Goal: Information Seeking & Learning: Check status

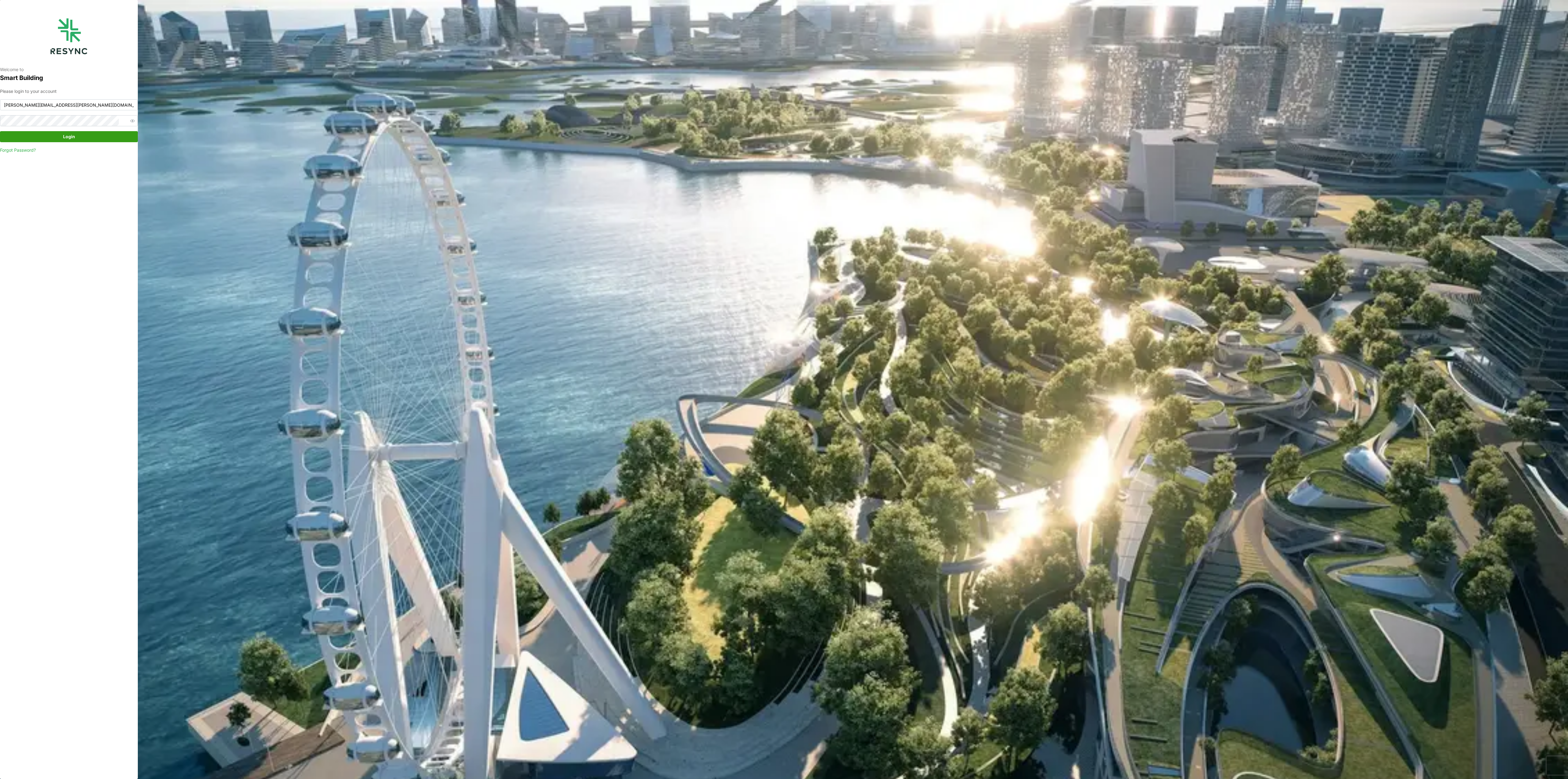
click at [100, 139] on span "Login" at bounding box center [69, 136] width 126 height 10
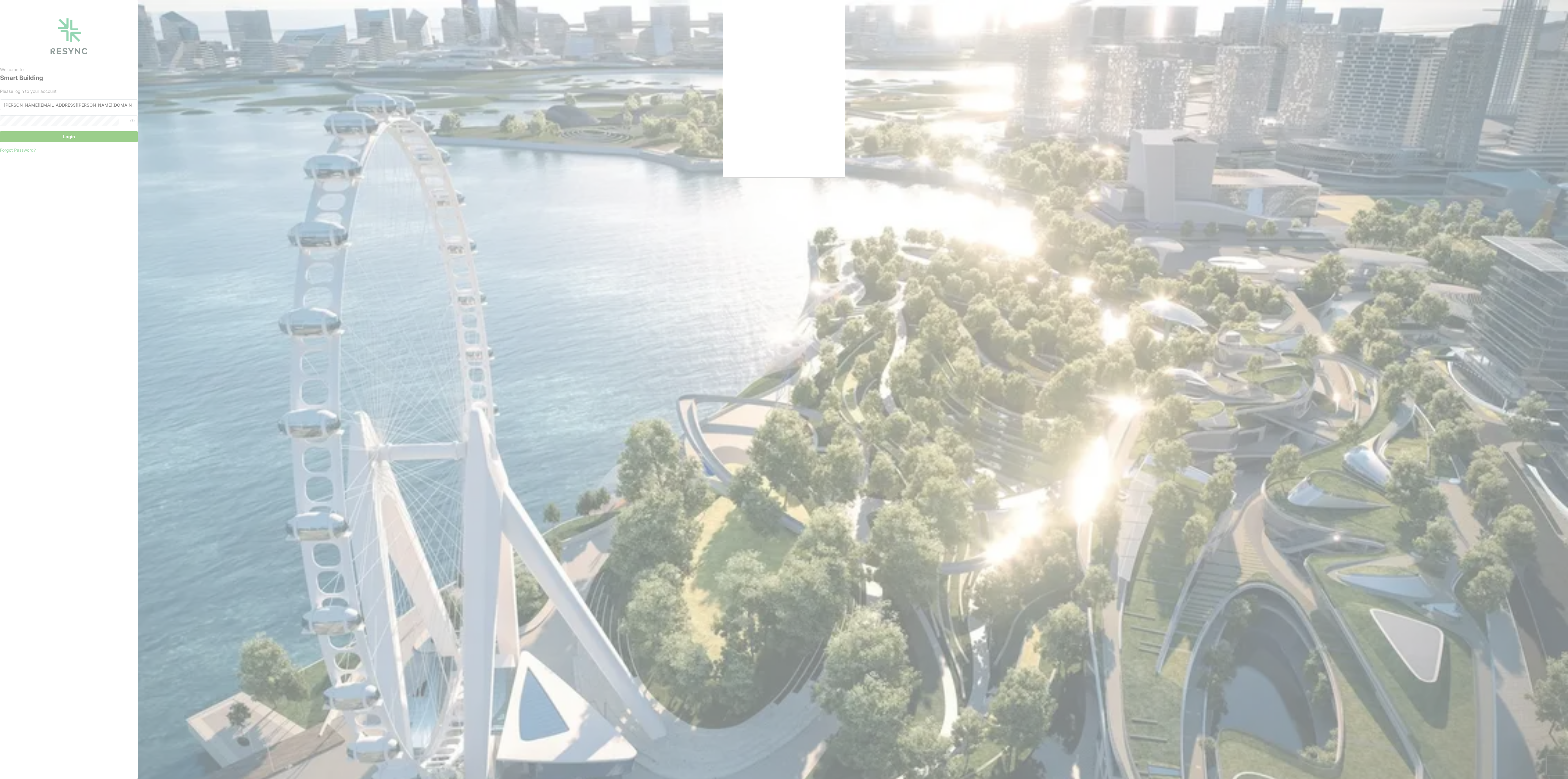
click at [757, 213] on div at bounding box center [784, 389] width 1568 height 779
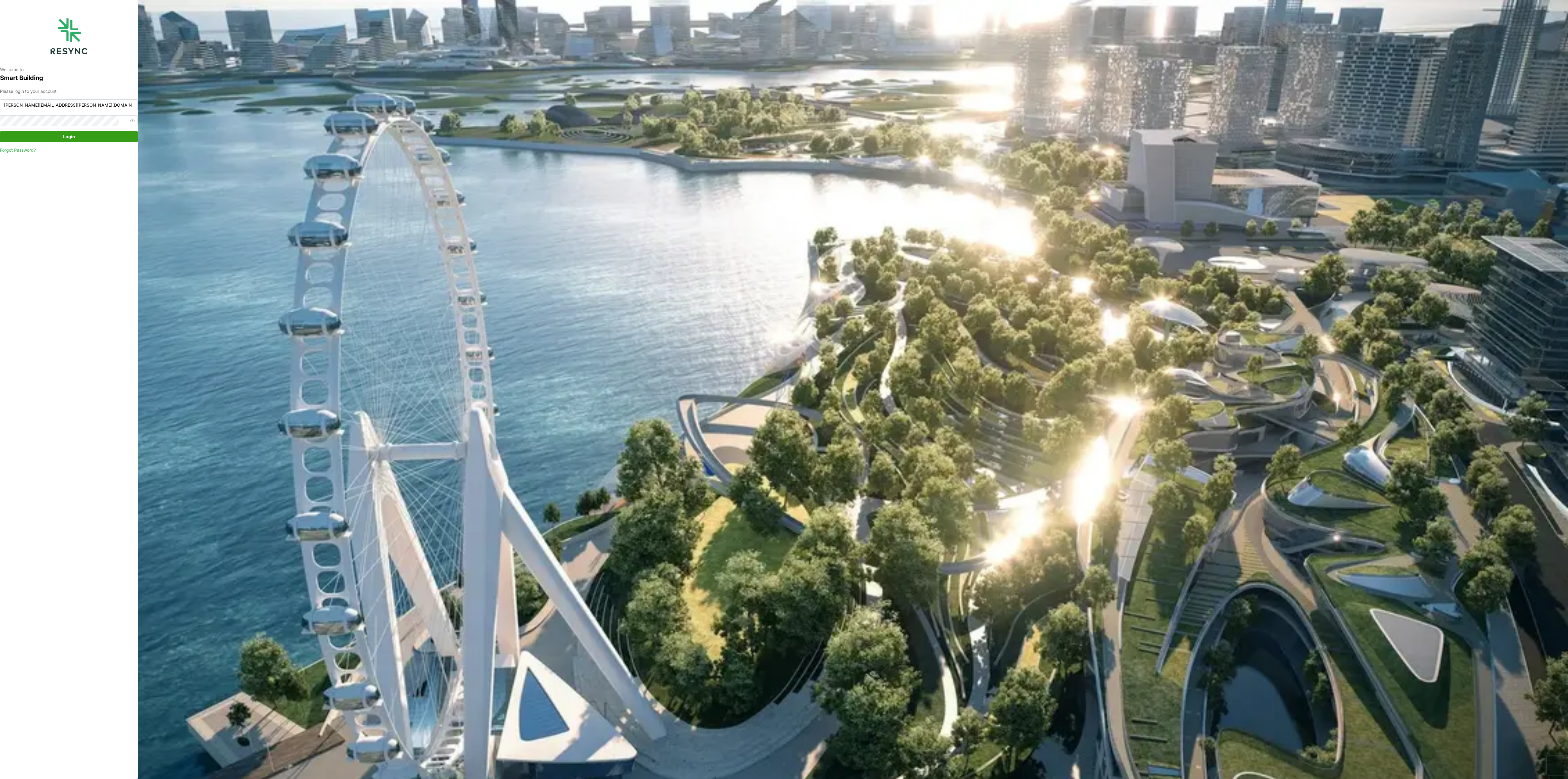
click at [61, 134] on span "Login" at bounding box center [69, 136] width 126 height 10
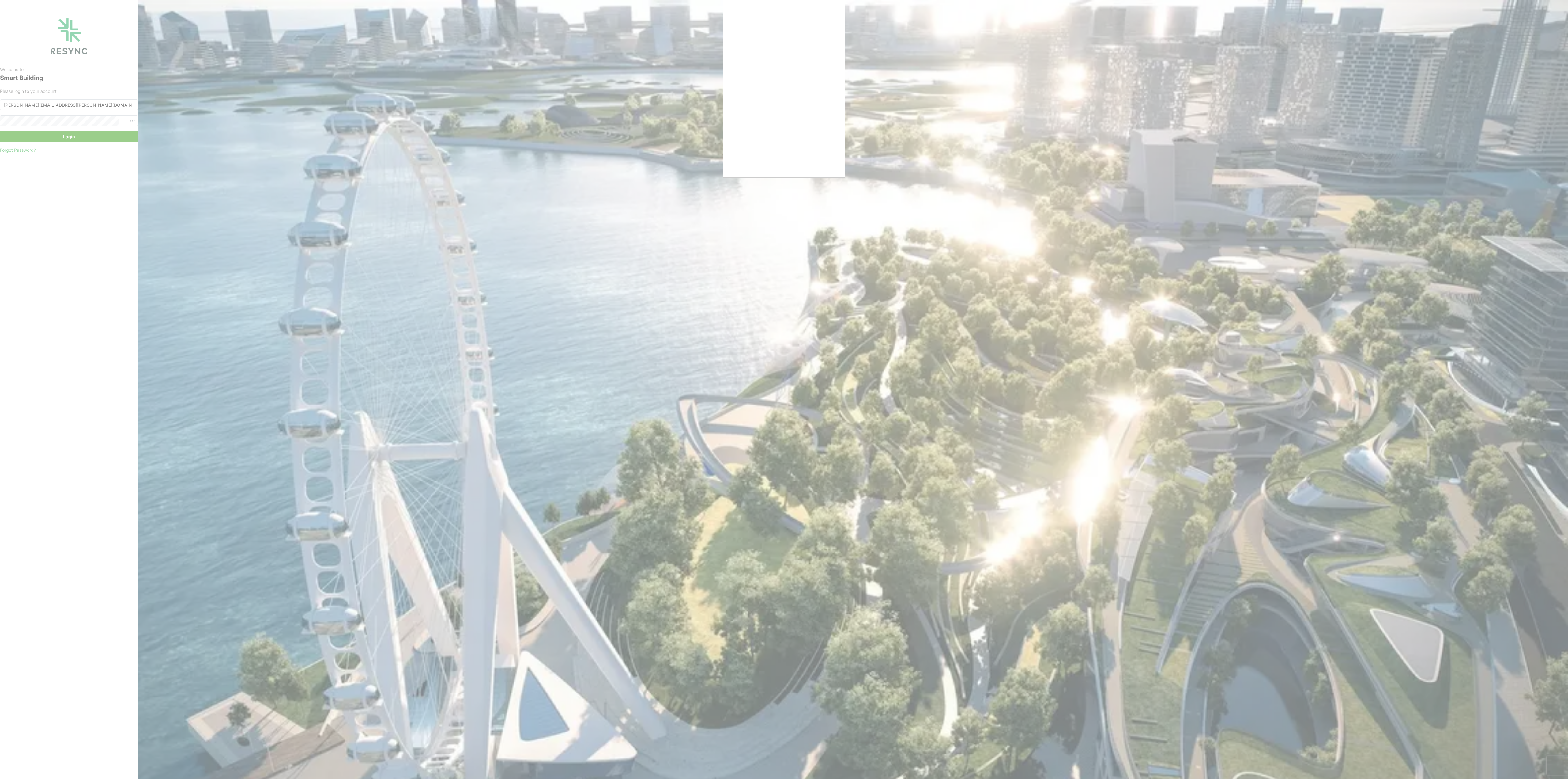
click at [590, 208] on div at bounding box center [784, 389] width 1568 height 779
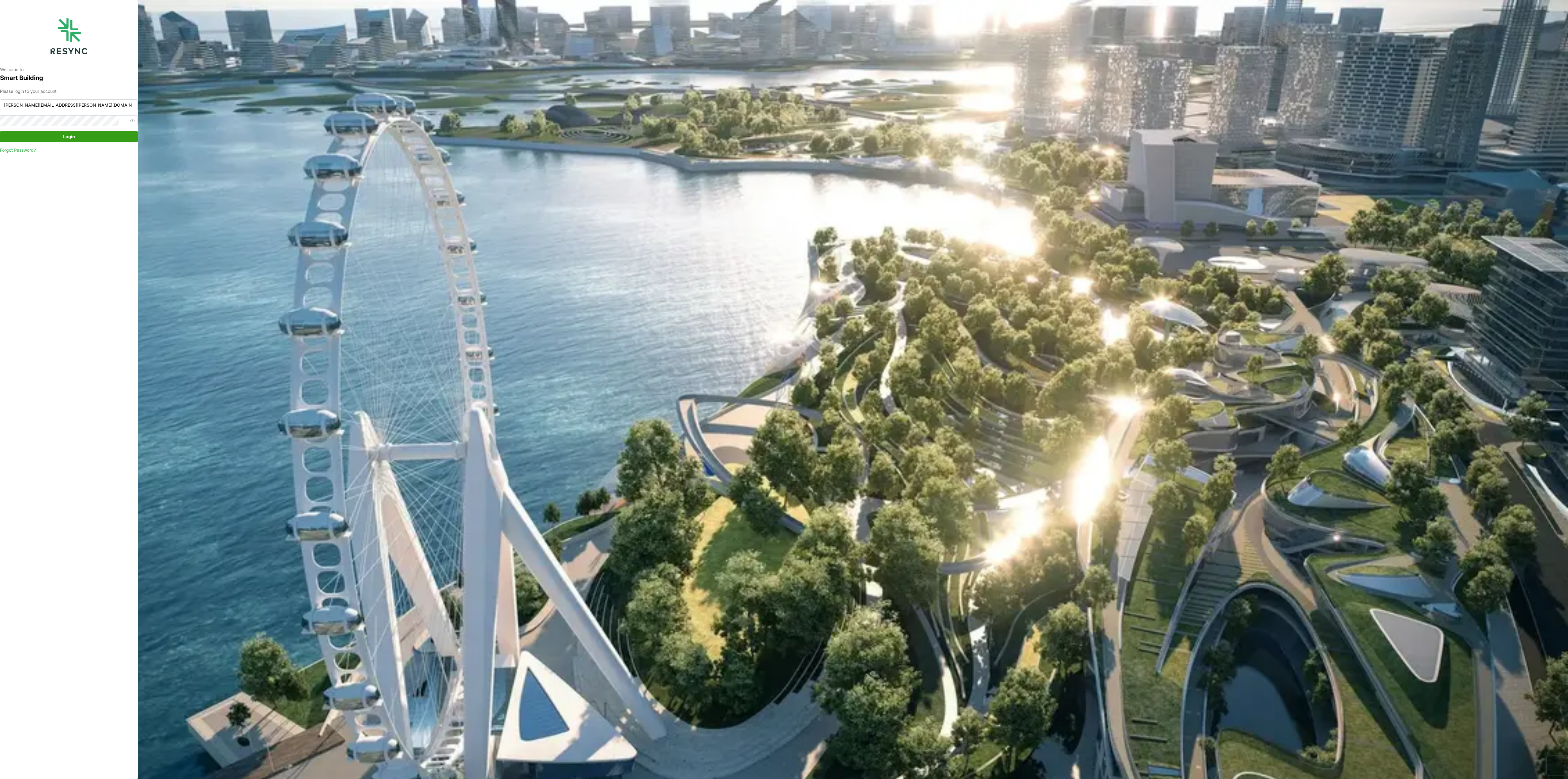
click at [751, 177] on div "Welcome to Smart Building Please login to your account [PERSON_NAME][EMAIL_ADDR…" at bounding box center [784, 389] width 1568 height 779
click at [81, 135] on span "Login" at bounding box center [69, 136] width 126 height 10
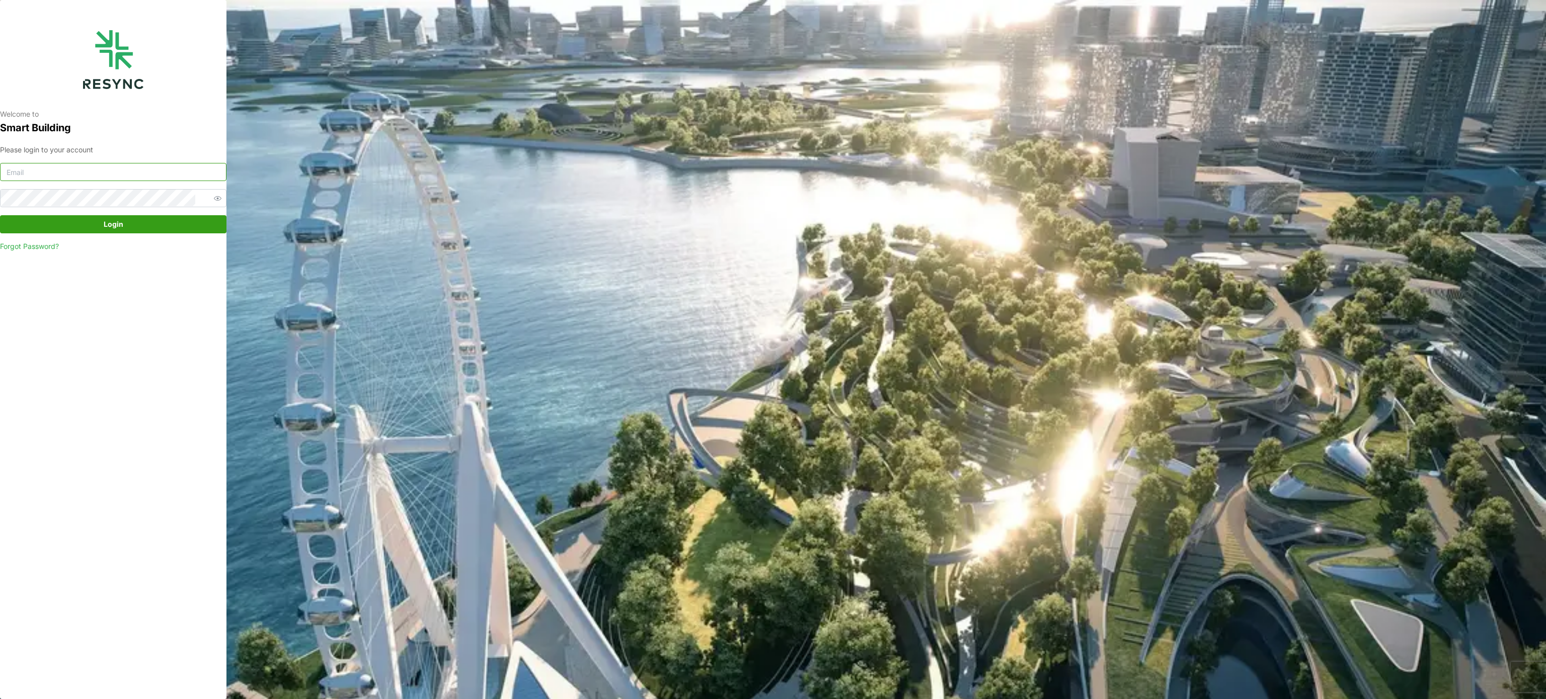
type input "[PERSON_NAME][EMAIL_ADDRESS][PERSON_NAME][DOMAIN_NAME]"
click at [119, 220] on span "Login" at bounding box center [114, 224] width 20 height 17
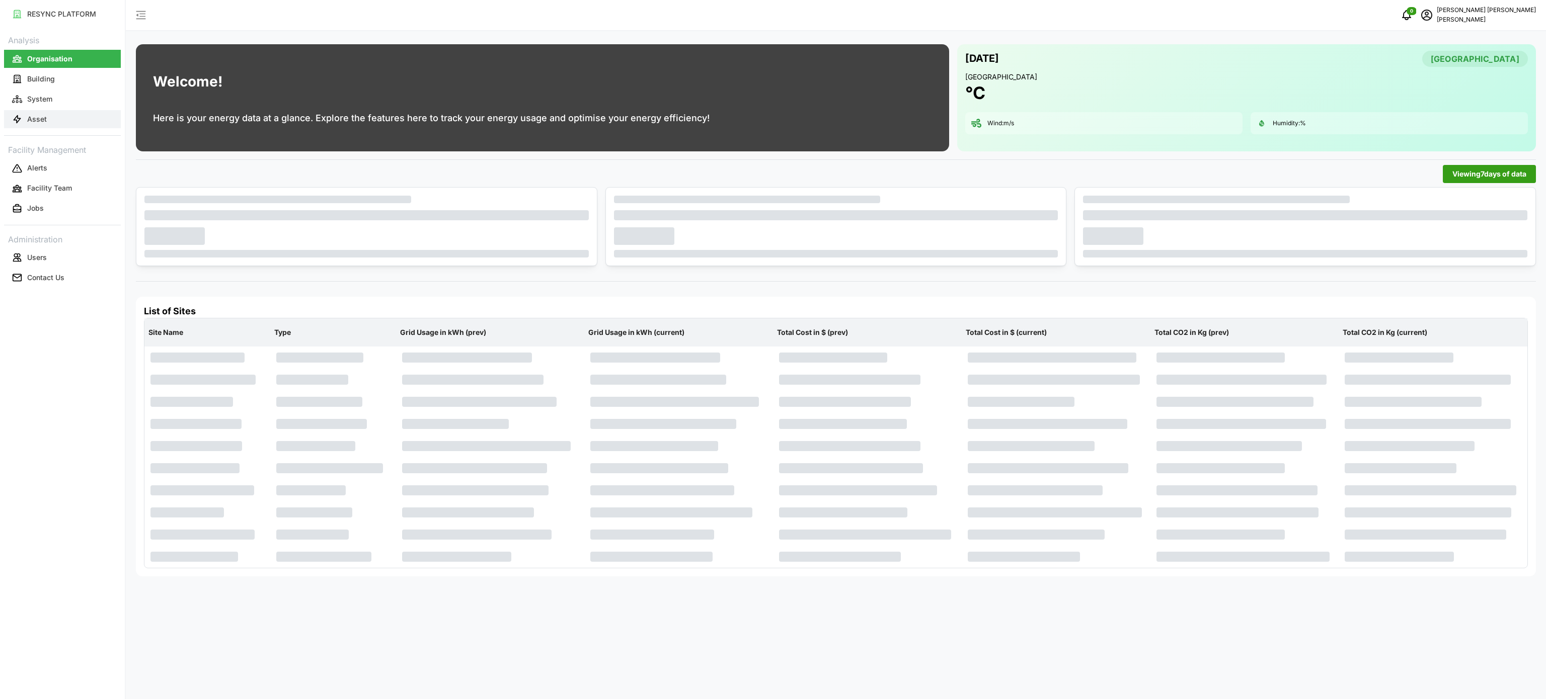
click at [48, 117] on button "Asset" at bounding box center [62, 119] width 117 height 18
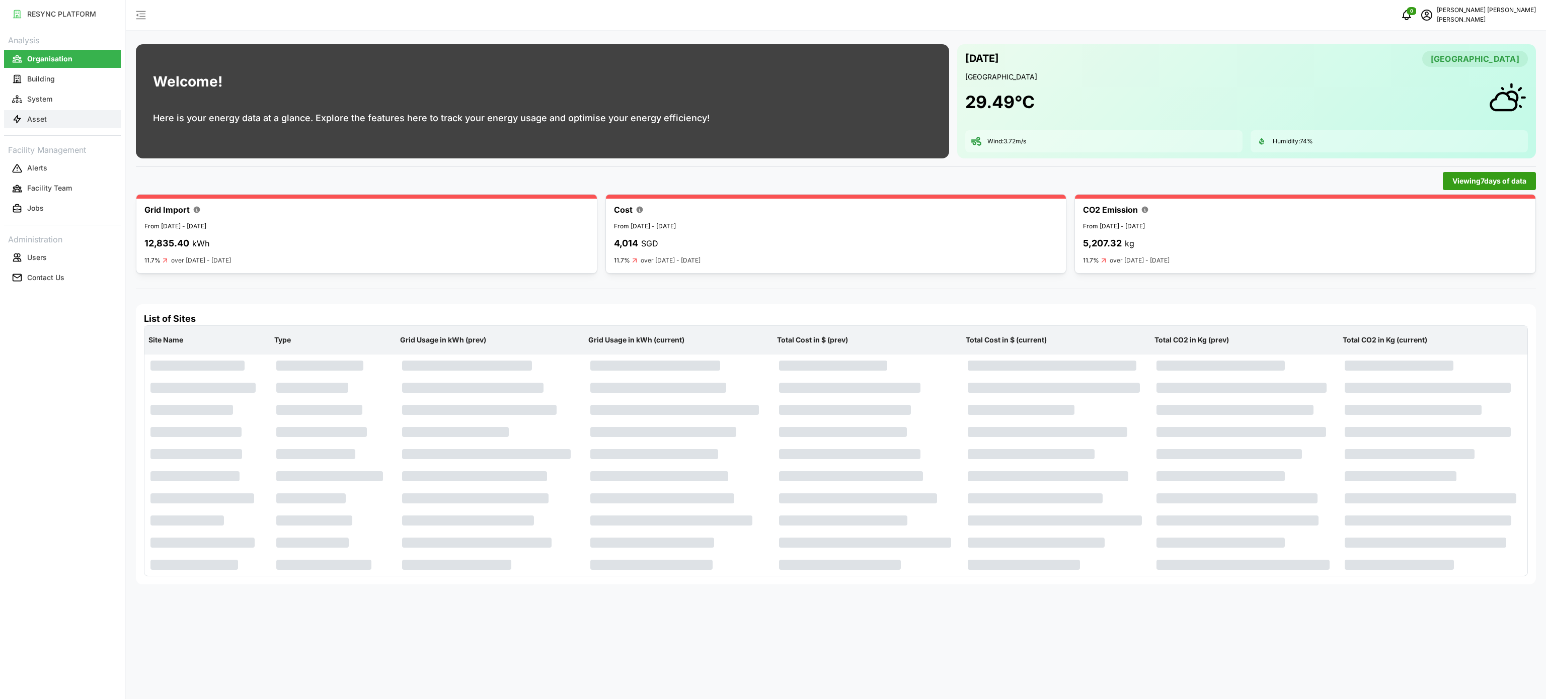
click at [51, 120] on button "Asset" at bounding box center [62, 119] width 117 height 18
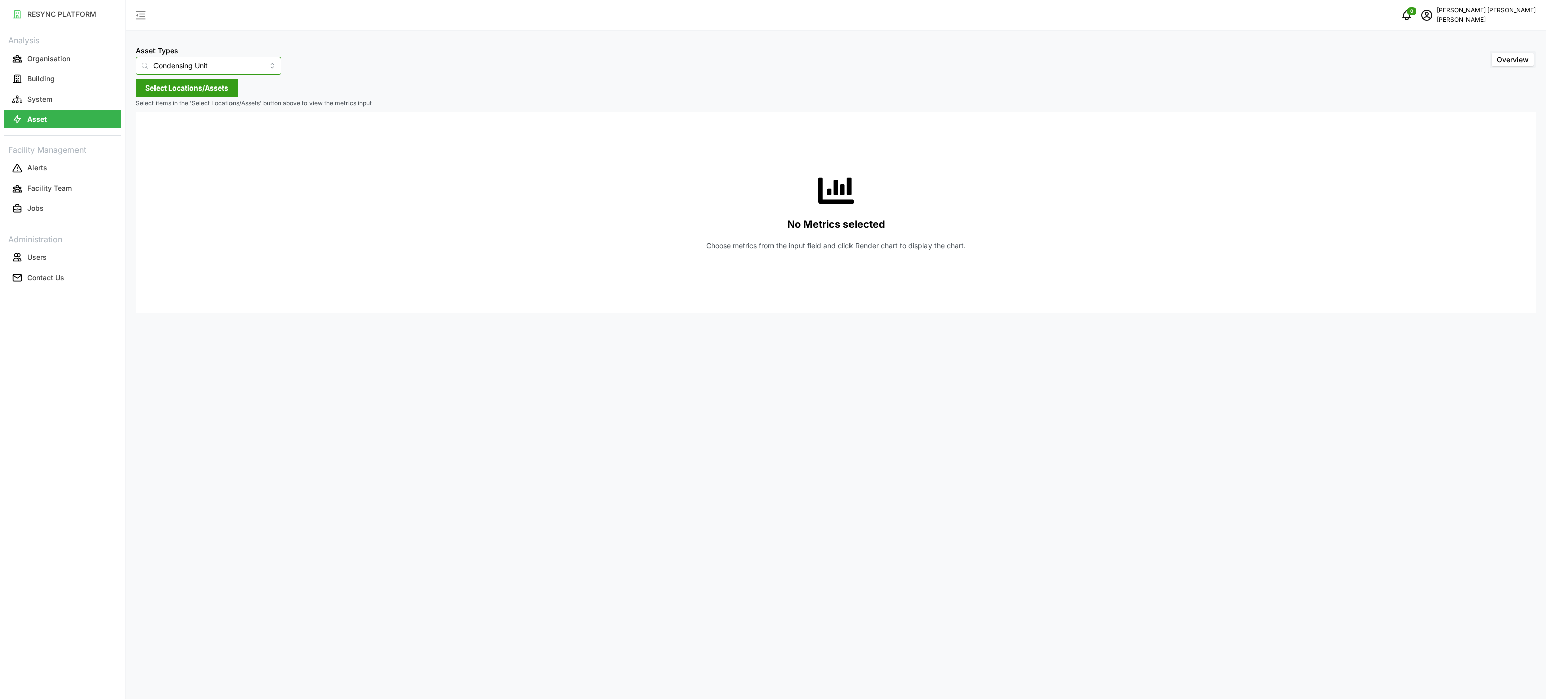
click at [257, 69] on input "Condensing Unit" at bounding box center [208, 66] width 145 height 18
click at [151, 125] on span "Electrical Meter" at bounding box center [168, 123] width 51 height 11
type input "Electrical Meter"
click at [397, 67] on div "Asset Types Electrical Meter Overview" at bounding box center [836, 59] width 1400 height 31
click at [207, 94] on span "Select Locations/Assets" at bounding box center [186, 87] width 83 height 17
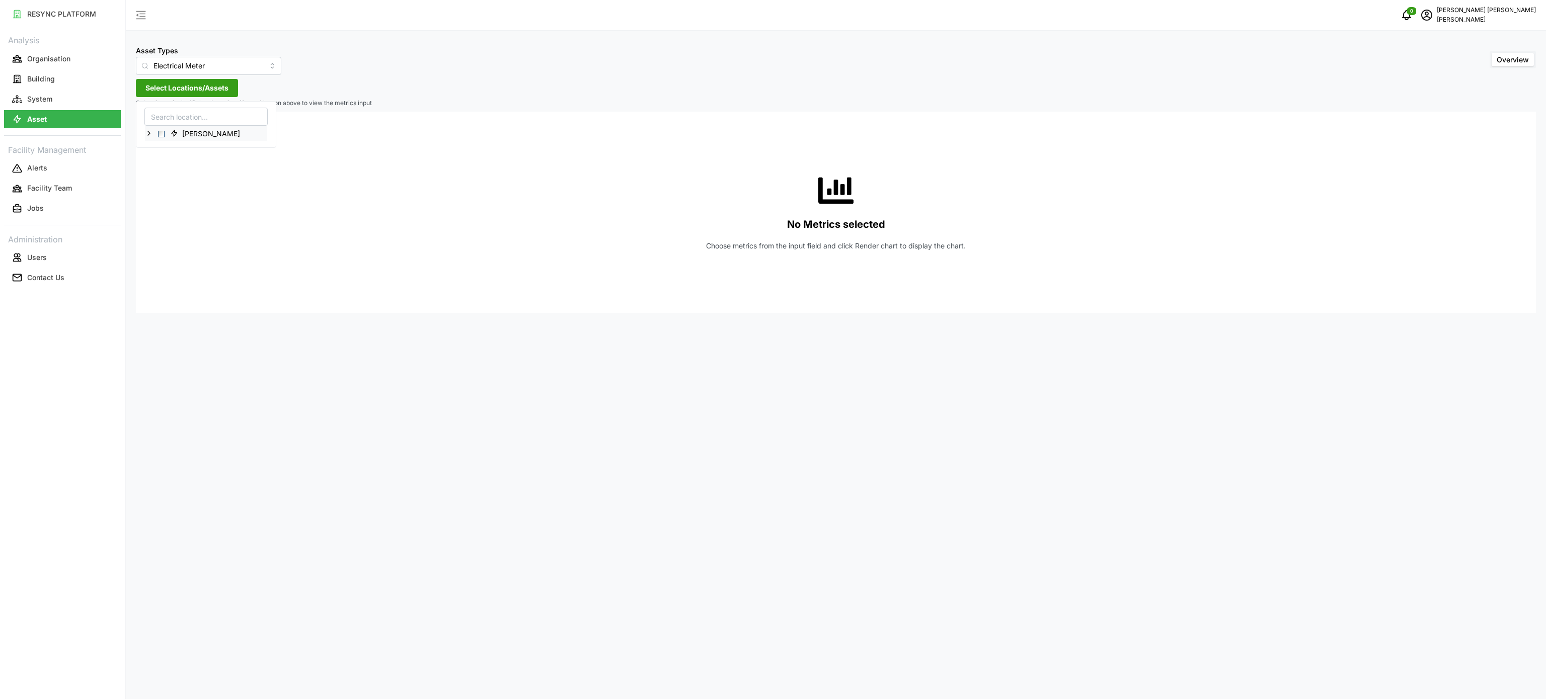
click at [148, 132] on icon at bounding box center [149, 133] width 8 height 8
click at [156, 148] on icon at bounding box center [157, 148] width 8 height 8
click at [156, 152] on icon at bounding box center [157, 148] width 8 height 8
click at [156, 159] on icon at bounding box center [157, 162] width 8 height 8
click at [167, 178] on icon at bounding box center [165, 177] width 8 height 8
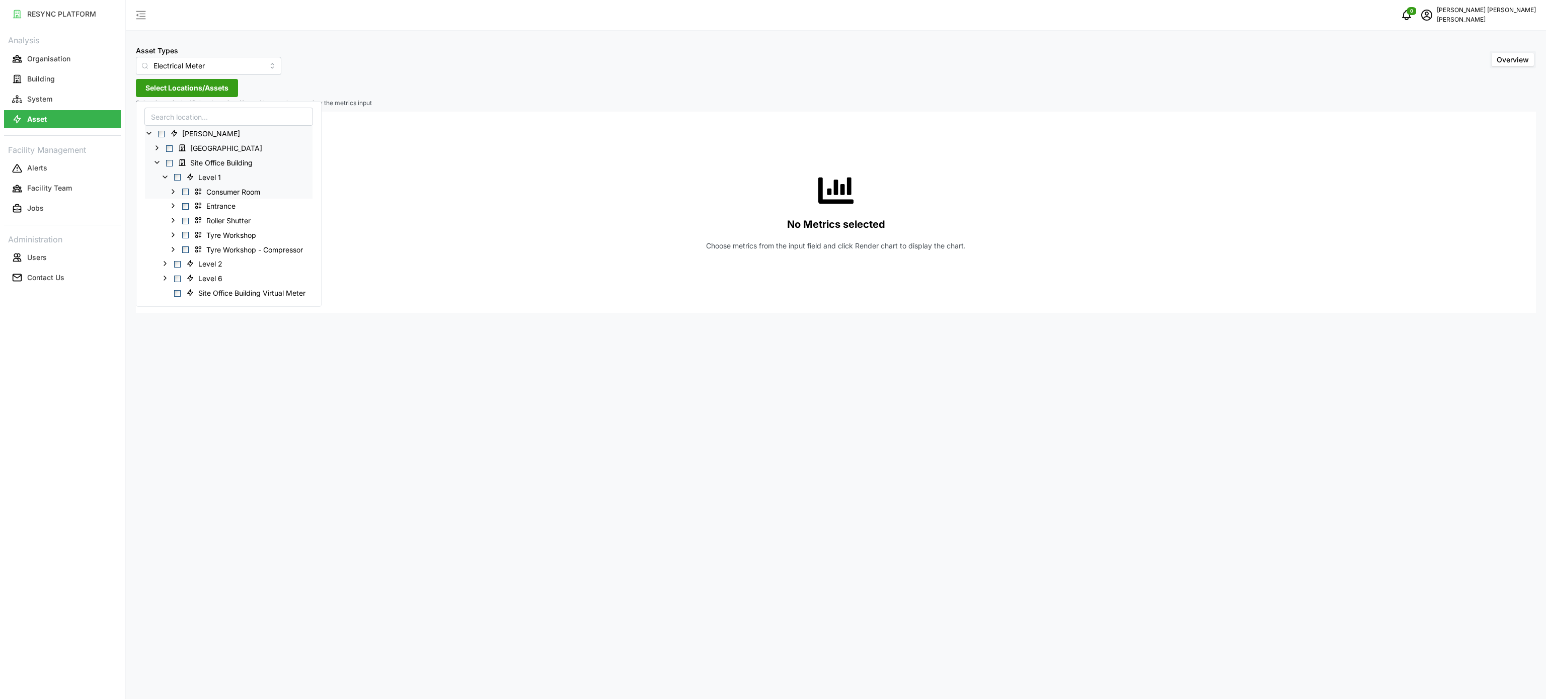
click at [175, 190] on icon at bounding box center [173, 191] width 8 height 8
click at [183, 237] on icon at bounding box center [181, 235] width 8 height 8
click at [217, 306] on icon at bounding box center [214, 307] width 8 height 8
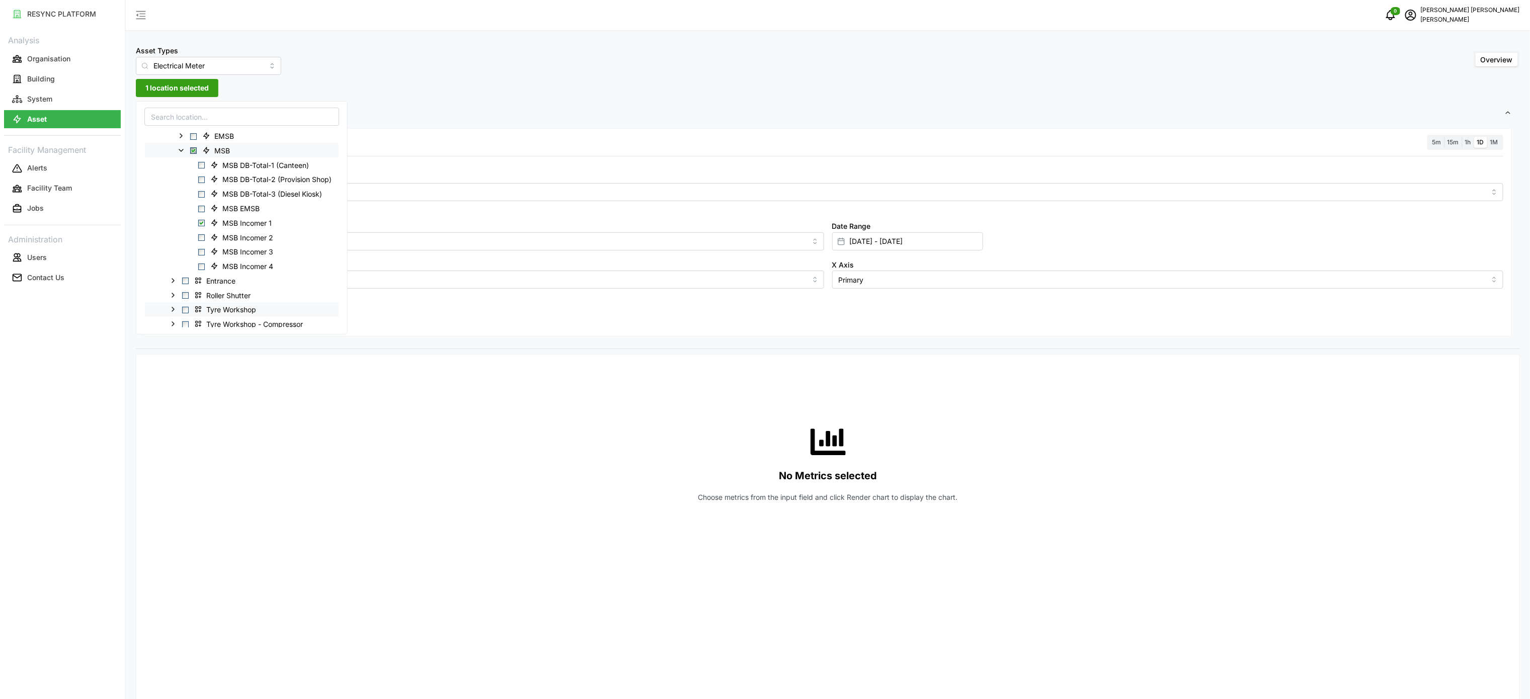
scroll to position [101, 0]
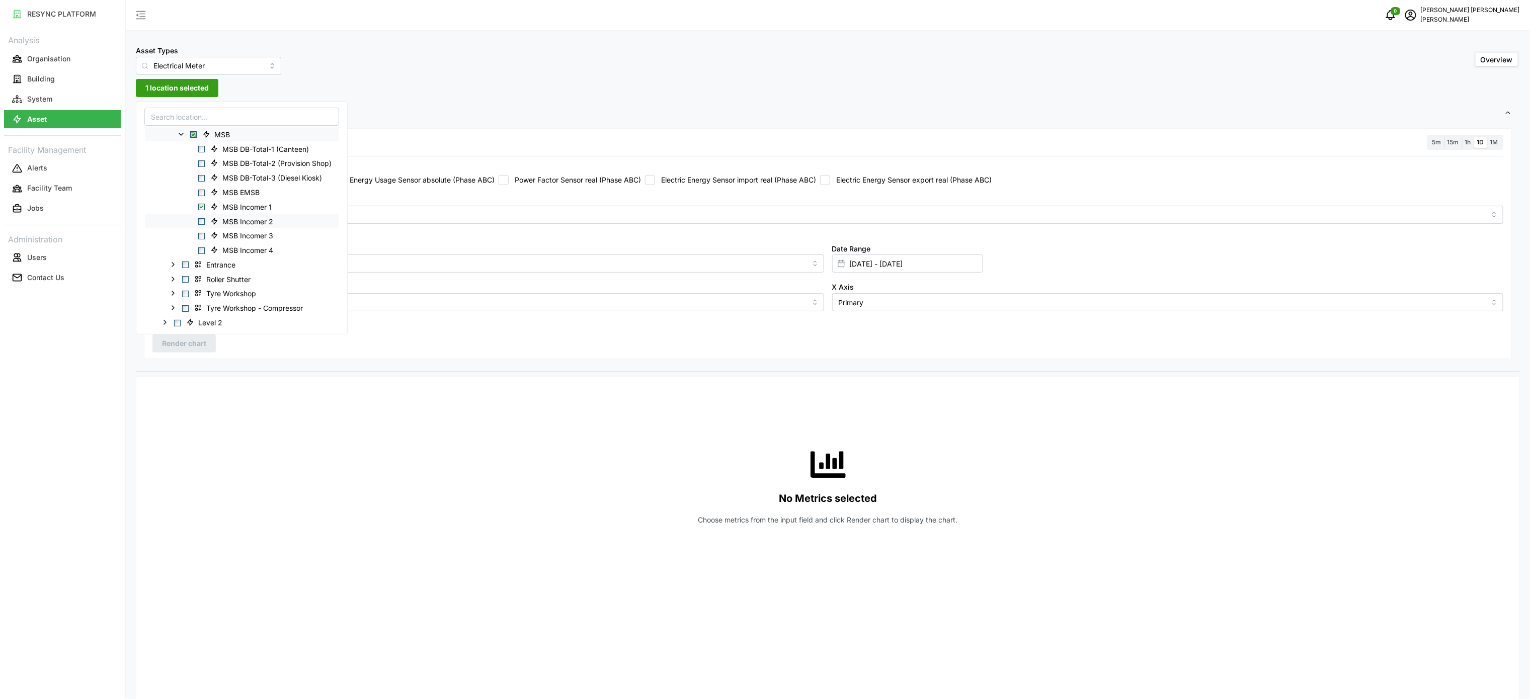
click at [202, 216] on div "MSB Incomer 2" at bounding box center [242, 221] width 194 height 15
click at [202, 233] on span "Select MSB Incomer 3" at bounding box center [201, 236] width 7 height 7
click at [202, 221] on span "Select MSB Incomer 2" at bounding box center [201, 221] width 7 height 7
click at [204, 248] on span "Select MSB Incomer 4" at bounding box center [201, 251] width 7 height 7
click at [373, 412] on div "No Metrics selected Choose metrics from the input field and click Render chart …" at bounding box center [827, 485] width 1351 height 201
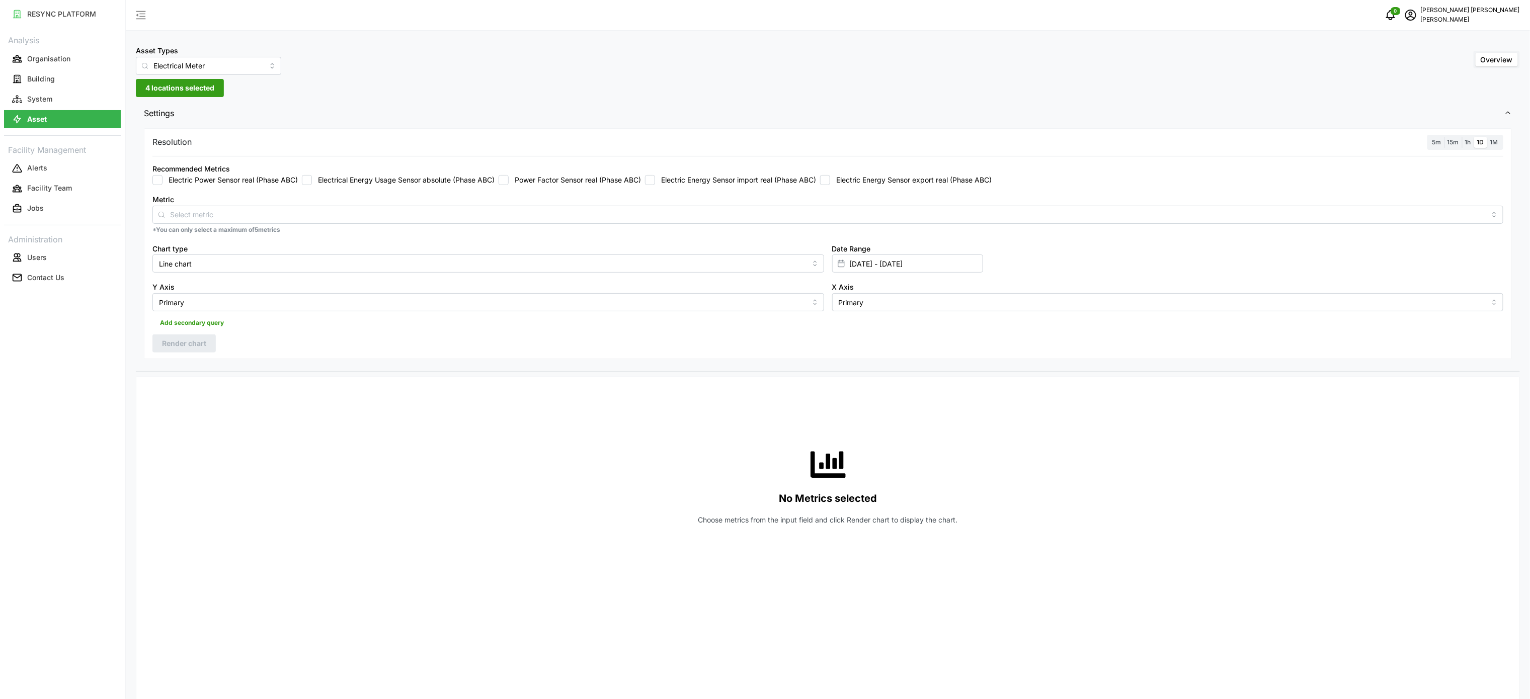
click at [698, 181] on label "Electric Energy Sensor import real (Phase ABC)" at bounding box center [735, 180] width 161 height 10
click at [655, 181] on input "Electric Energy Sensor import real (Phase ABC)" at bounding box center [650, 180] width 10 height 10
checkbox input "true"
click at [179, 341] on span "Render chart" at bounding box center [184, 343] width 44 height 17
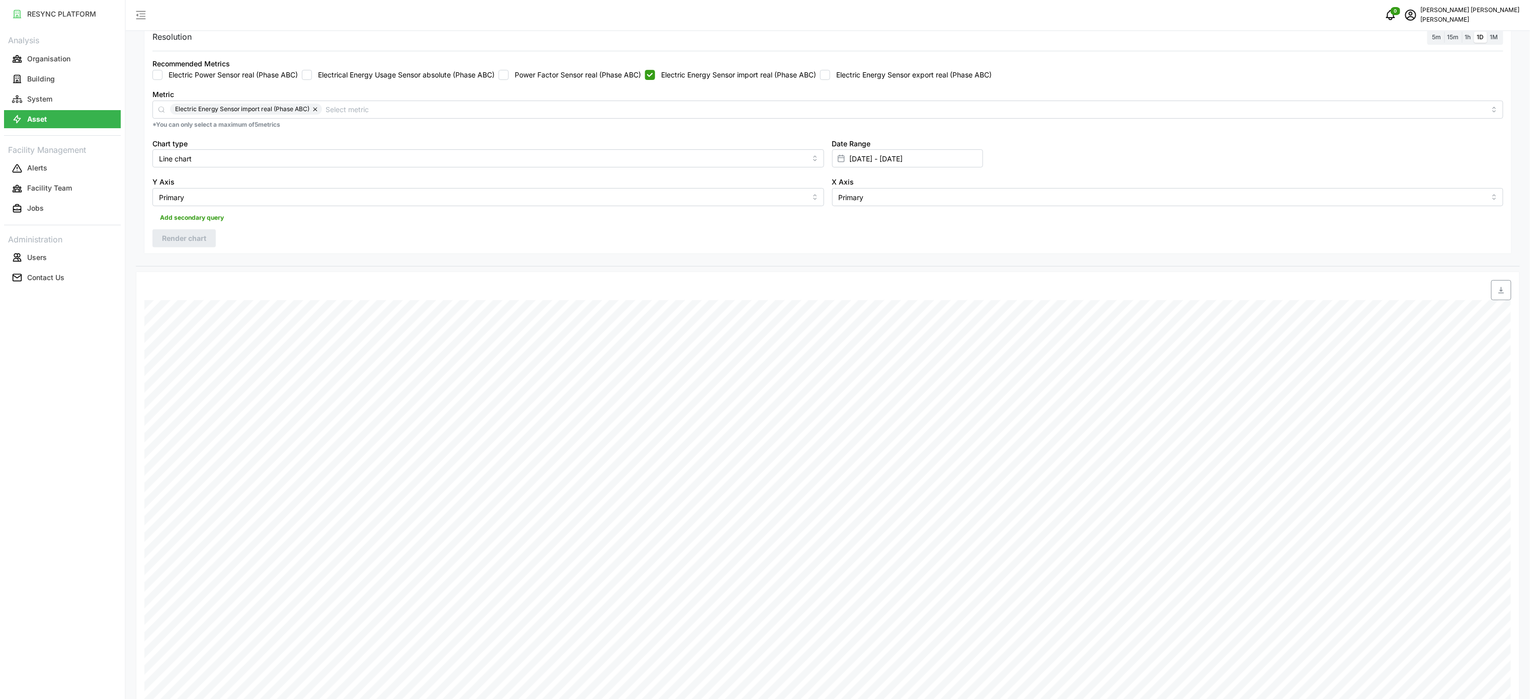
scroll to position [101, 0]
click at [1467, 40] on span "1h" at bounding box center [1468, 42] width 6 height 8
click at [1462, 36] on input "1h" at bounding box center [1462, 36] width 0 height 0
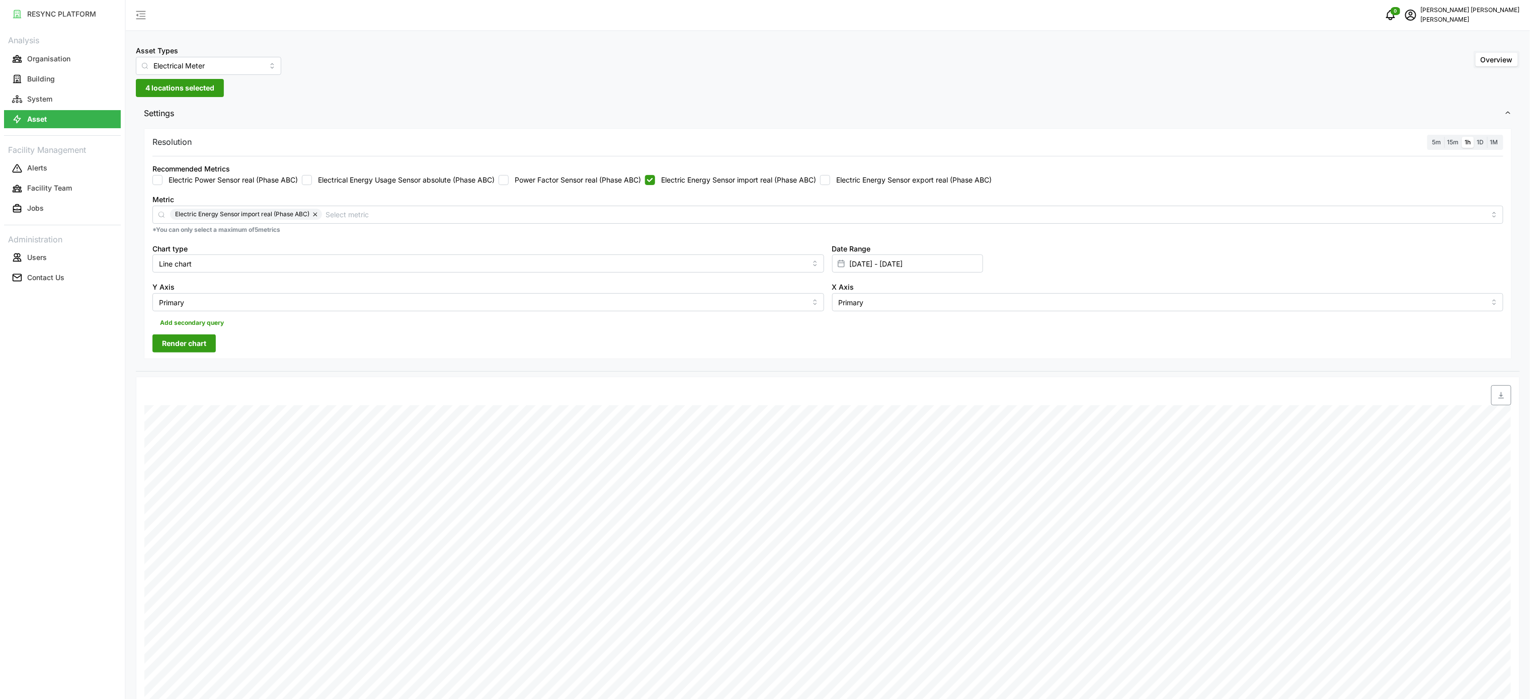
click at [201, 340] on span "Render chart" at bounding box center [184, 343] width 44 height 17
click at [1507, 396] on span "button" at bounding box center [1501, 395] width 19 height 19
drag, startPoint x: 863, startPoint y: 263, endPoint x: 864, endPoint y: 269, distance: 6.7
click at [863, 267] on input "12 Sep 2025 - 12 Sep 2025" at bounding box center [907, 264] width 151 height 18
click at [947, 389] on button "13" at bounding box center [947, 384] width 18 height 18
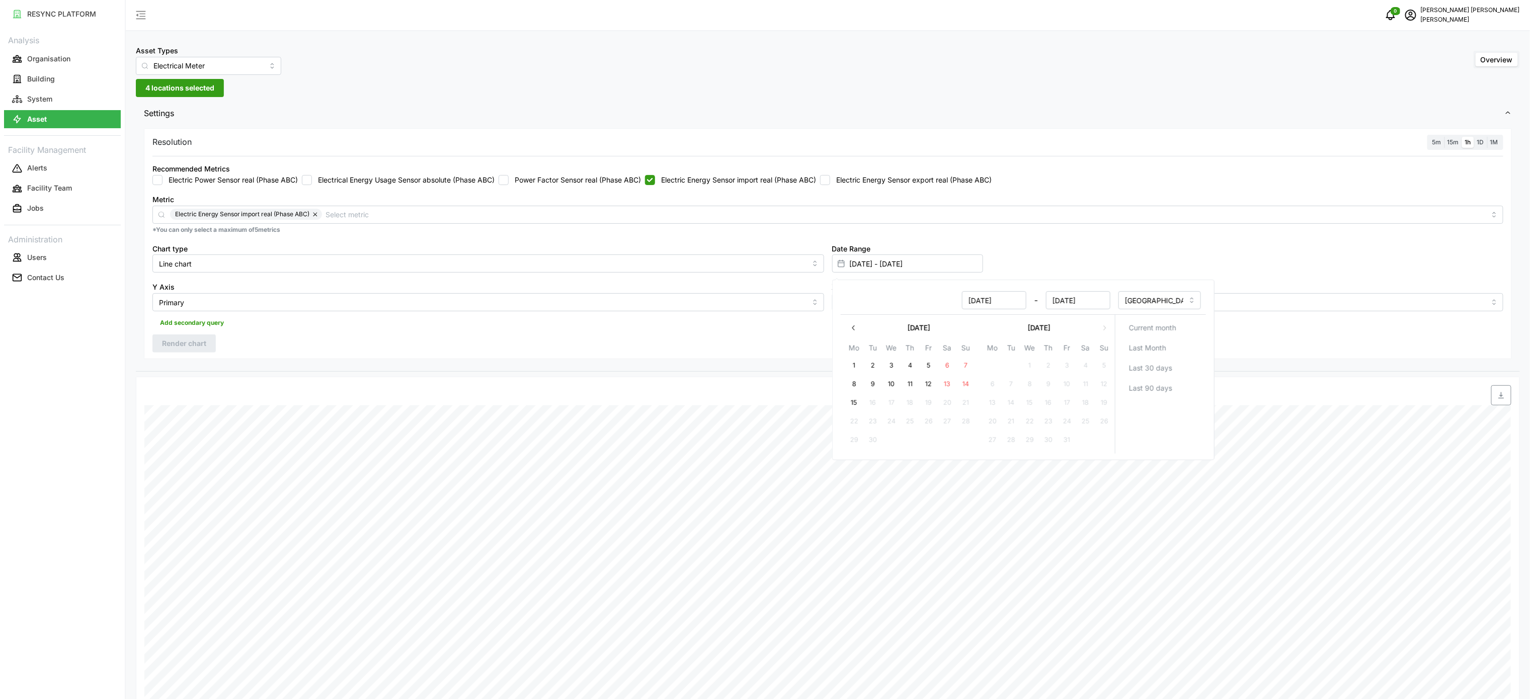
type input "12 Sep 2025 - 13 Sep 2025"
type input "13 Sep 2025"
click at [947, 388] on button "13" at bounding box center [947, 384] width 18 height 18
type input "13 Sep 2025 - 13 Sep 2025"
type input "13 Sep 2025"
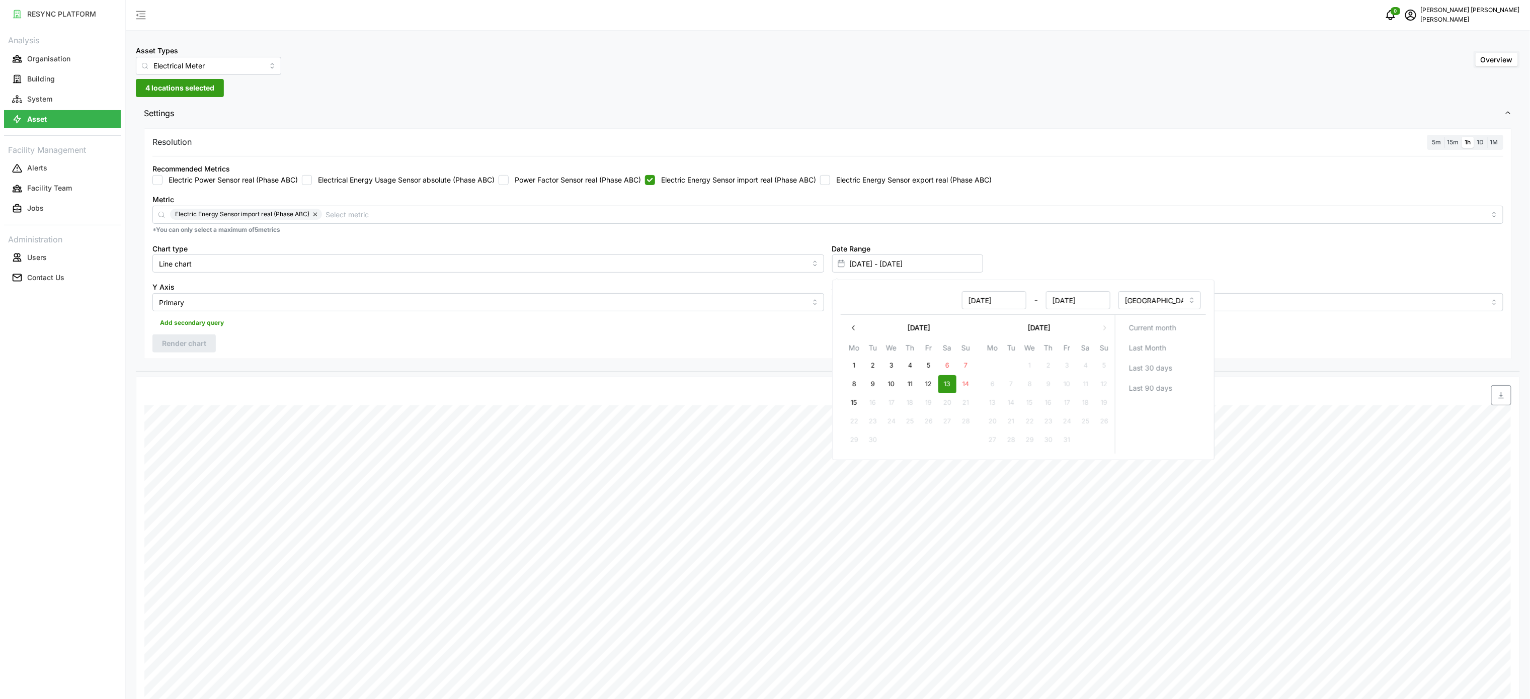
click at [783, 388] on div at bounding box center [999, 395] width 1023 height 20
click at [201, 341] on span "Render chart" at bounding box center [184, 343] width 44 height 17
click at [1507, 401] on span "button" at bounding box center [1501, 395] width 19 height 19
drag, startPoint x: 766, startPoint y: 187, endPoint x: 796, endPoint y: 182, distance: 30.1
click at [765, 187] on div "Recommended Metrics Electric Power Sensor real (Phase ABC) Electrical Energy Us…" at bounding box center [827, 173] width 1359 height 31
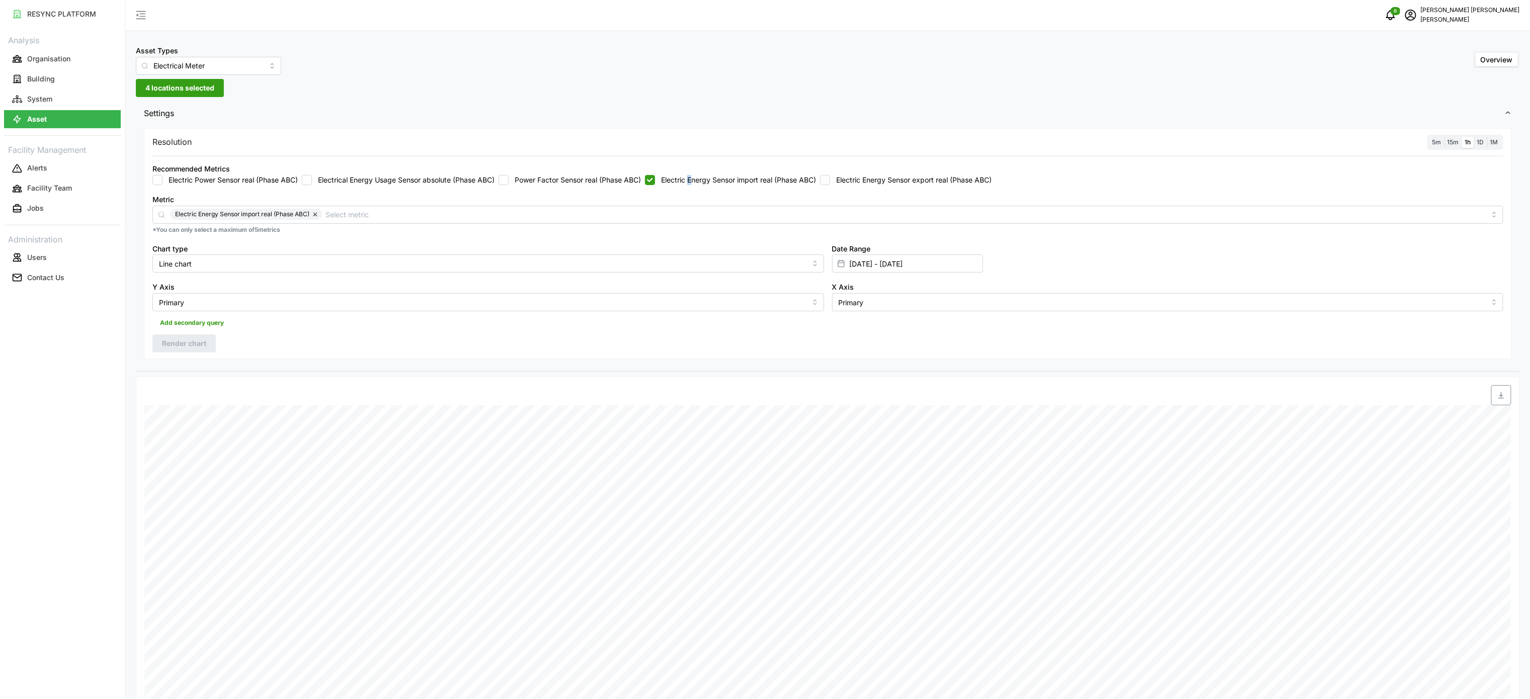
click at [695, 176] on label "Electric Energy Sensor import real (Phase ABC)" at bounding box center [735, 180] width 161 height 10
click at [664, 180] on label "Electric Energy Sensor import real (Phase ABC)" at bounding box center [735, 180] width 161 height 10
click at [655, 180] on input "Electric Energy Sensor import real (Phase ABC)" at bounding box center [650, 180] width 10 height 10
checkbox input "false"
click at [846, 179] on label "Electric Energy Sensor export real (Phase ABC)" at bounding box center [911, 180] width 162 height 10
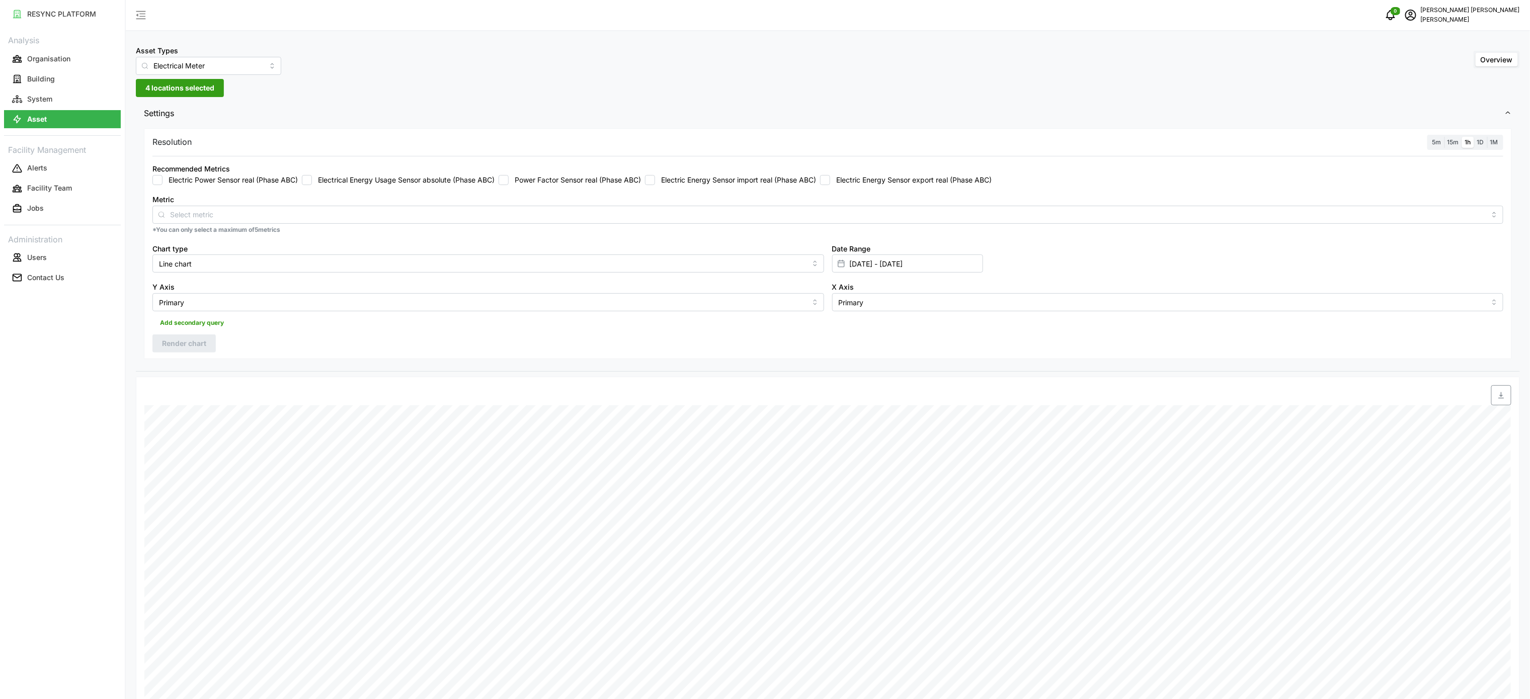
click at [830, 179] on input "Electric Energy Sensor export real (Phase ABC)" at bounding box center [825, 180] width 10 height 10
click at [187, 350] on span "Render chart" at bounding box center [184, 343] width 44 height 17
click at [1501, 404] on span "button" at bounding box center [1501, 395] width 19 height 19
click at [1254, 335] on div "Resolution 5m 15m 1h 1D 1M Recommended Metrics Electric Power Sensor real (Phas…" at bounding box center [828, 243] width 1368 height 231
click at [847, 180] on label "Electric Energy Sensor export real (Phase ABC)" at bounding box center [911, 180] width 162 height 10
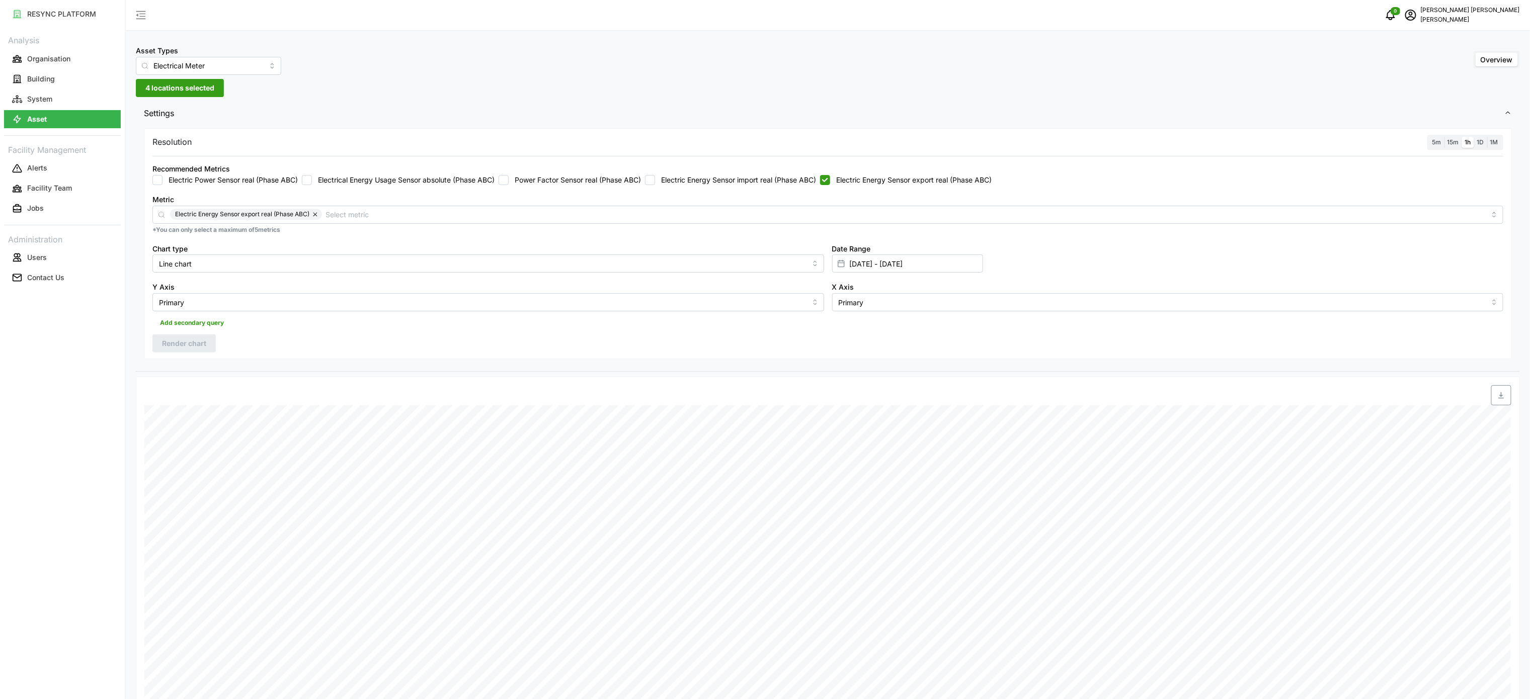
click at [830, 180] on input "Electric Energy Sensor export real (Phase ABC)" at bounding box center [825, 180] width 10 height 10
checkbox input "false"
click at [867, 257] on input "13 Sep 2025 - 13 Sep 2025" at bounding box center [907, 264] width 151 height 18
click at [867, 265] on input "13 Sep 2025 - 13 Sep 2025" at bounding box center [907, 264] width 151 height 18
click at [962, 390] on button "14" at bounding box center [965, 384] width 18 height 18
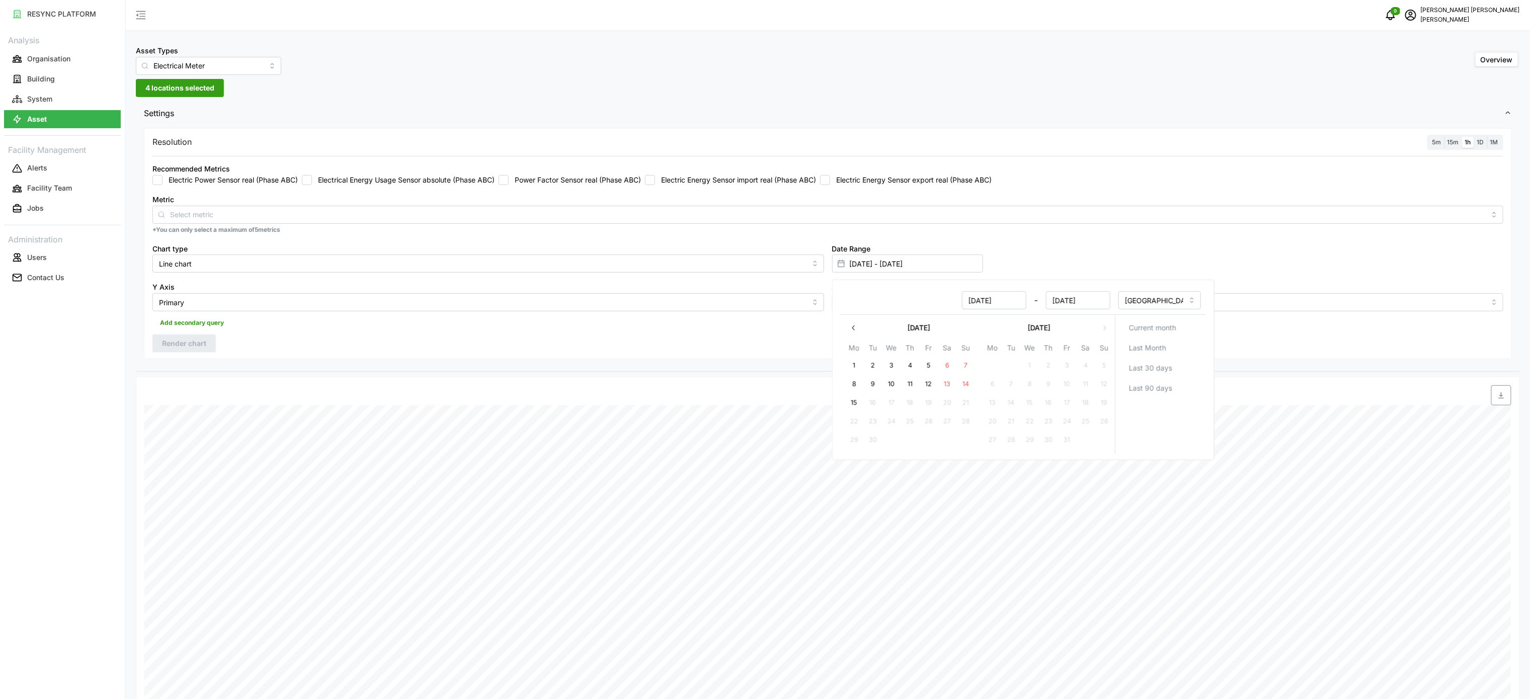
type input "13 Sep 2025 - 14 Sep 2025"
type input "14 Sep 2025"
click at [962, 390] on button "14" at bounding box center [965, 384] width 18 height 18
type input "14 Sep 2025 - 14 Sep 2025"
type input "14 Sep 2025"
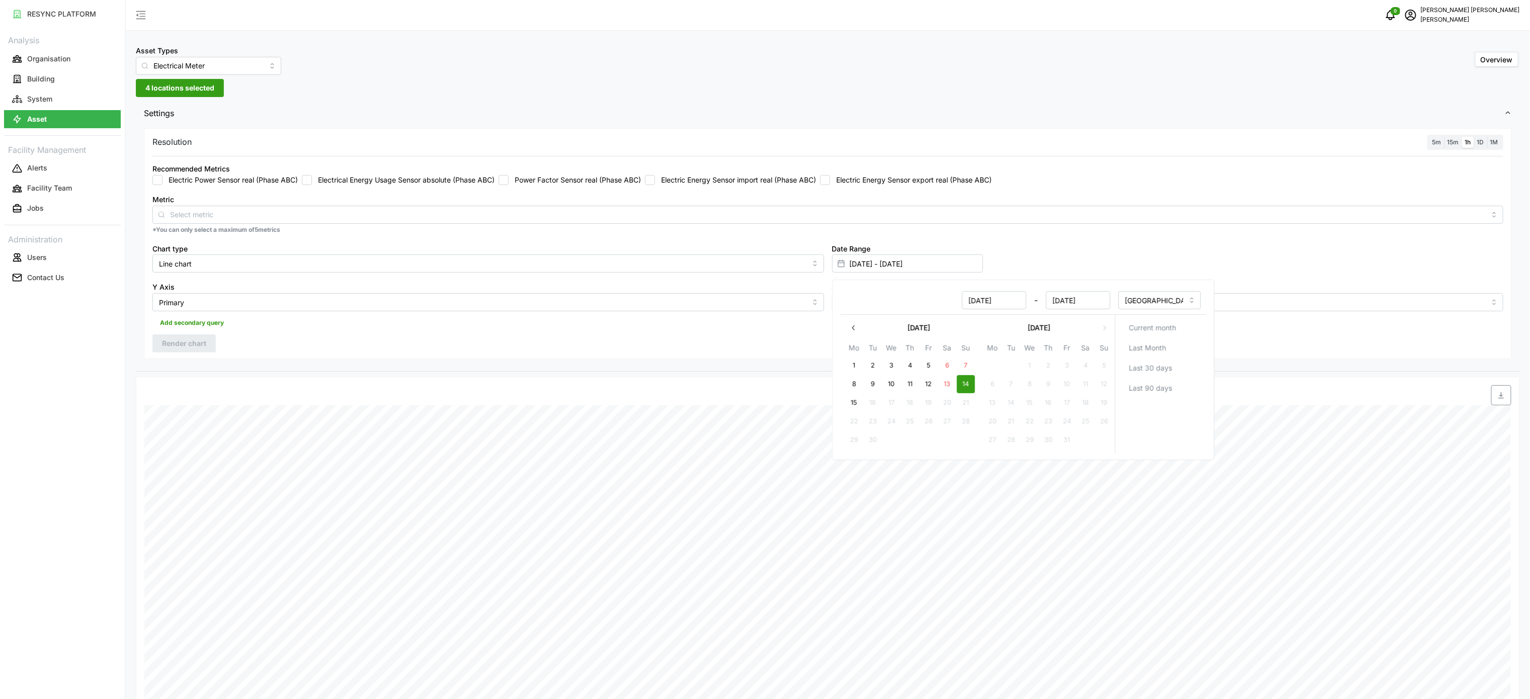
click at [749, 405] on div at bounding box center [999, 395] width 1023 height 20
click at [691, 184] on label "Electric Energy Sensor import real (Phase ABC)" at bounding box center [735, 180] width 161 height 10
click at [655, 184] on input "Electric Energy Sensor import real (Phase ABC)" at bounding box center [650, 180] width 10 height 10
click at [191, 351] on span "Render chart" at bounding box center [184, 343] width 44 height 17
click at [759, 179] on label "Electric Energy Sensor import real (Phase ABC)" at bounding box center [735, 180] width 161 height 10
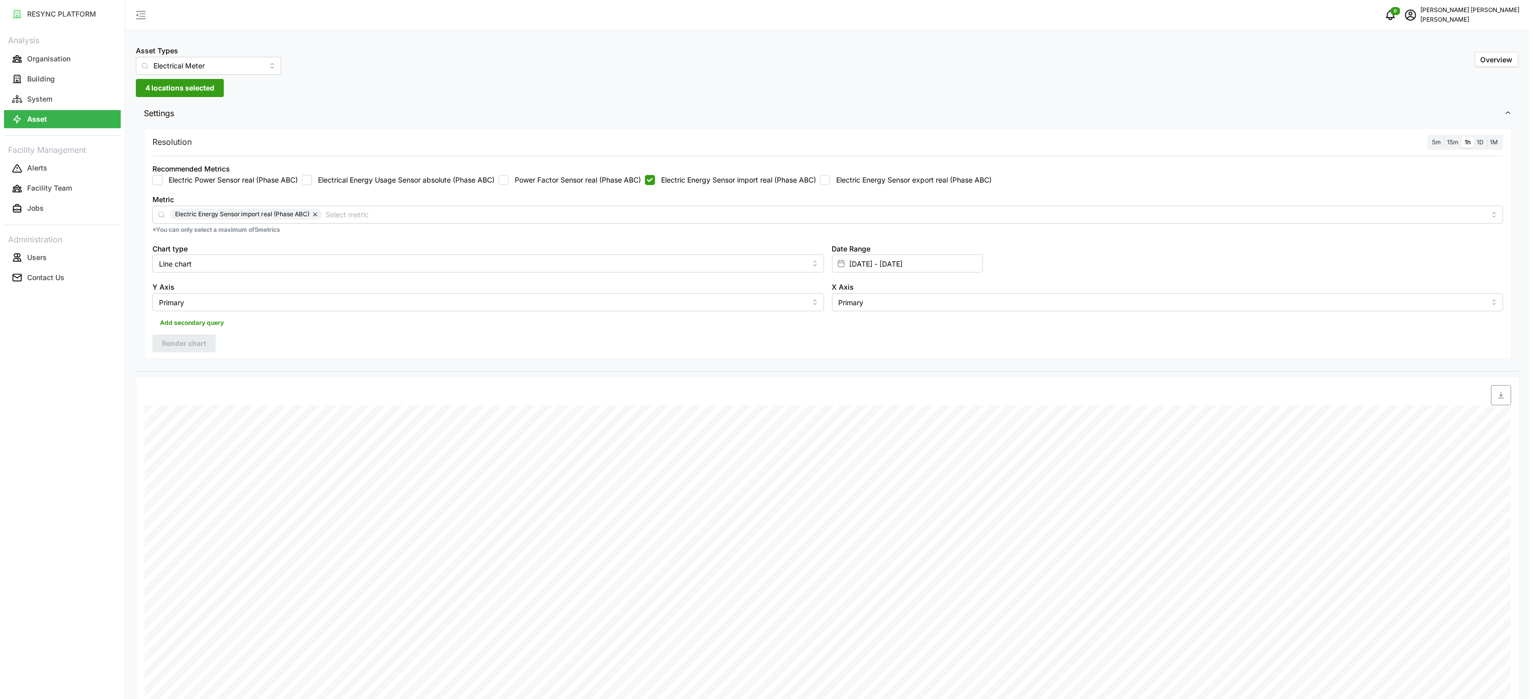
click at [655, 179] on input "Electric Energy Sensor import real (Phase ABC)" at bounding box center [650, 180] width 10 height 10
checkbox input "false"
click at [871, 181] on label "Electric Energy Sensor export real (Phase ABC)" at bounding box center [911, 180] width 162 height 10
click at [830, 181] on input "Electric Energy Sensor export real (Phase ABC)" at bounding box center [825, 180] width 10 height 10
click at [191, 344] on span "Render chart" at bounding box center [184, 343] width 44 height 17
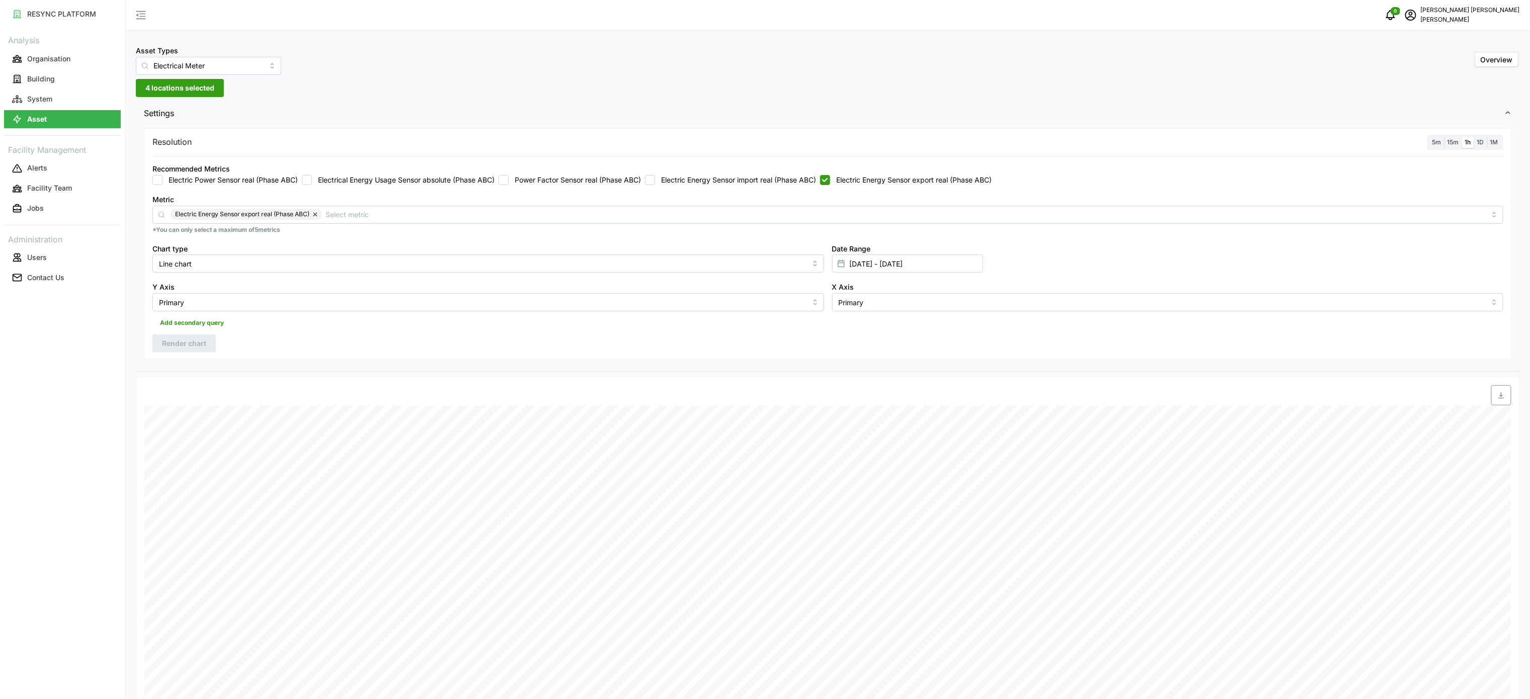
click at [1502, 393] on icon "button" at bounding box center [1501, 395] width 8 height 8
click at [806, 367] on div "Resolution 5m 15m 1h 1D 1M Recommended Metrics Electric Power Sensor real (Phas…" at bounding box center [828, 249] width 1384 height 246
click at [864, 182] on label "Electric Energy Sensor export real (Phase ABC)" at bounding box center [911, 180] width 162 height 10
click at [830, 182] on input "Electric Energy Sensor export real (Phase ABC)" at bounding box center [825, 180] width 10 height 10
checkbox input "false"
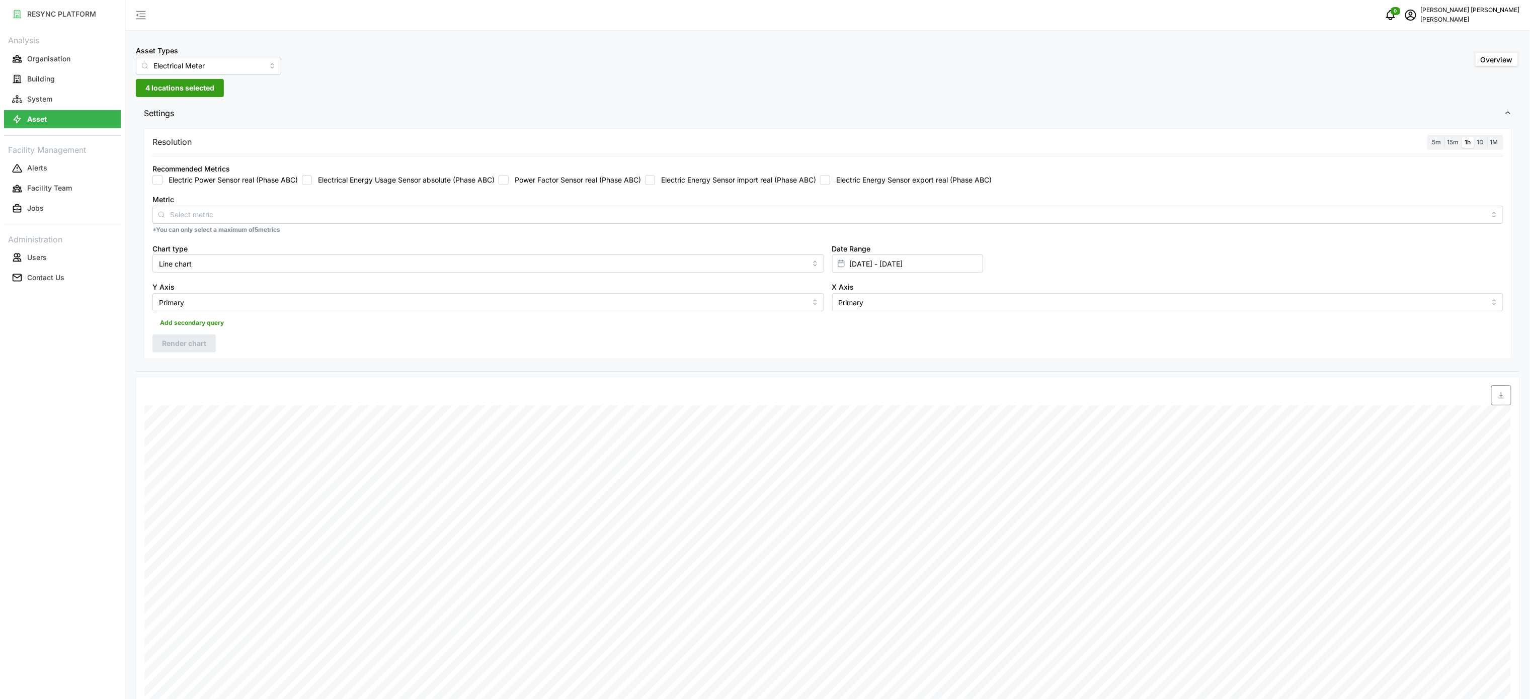
click at [778, 182] on label "Electric Energy Sensor import real (Phase ABC)" at bounding box center [735, 180] width 161 height 10
click at [655, 182] on input "Electric Energy Sensor import real (Phase ABC)" at bounding box center [650, 180] width 10 height 10
click at [174, 356] on div "Resolution 5m 15m 1h 1D 1M Recommended Metrics Electric Power Sensor real (Phas…" at bounding box center [828, 243] width 1368 height 231
click at [181, 346] on span "Render chart" at bounding box center [184, 343] width 44 height 17
click at [766, 182] on label "Electric Energy Sensor import real (Phase ABC)" at bounding box center [735, 180] width 161 height 10
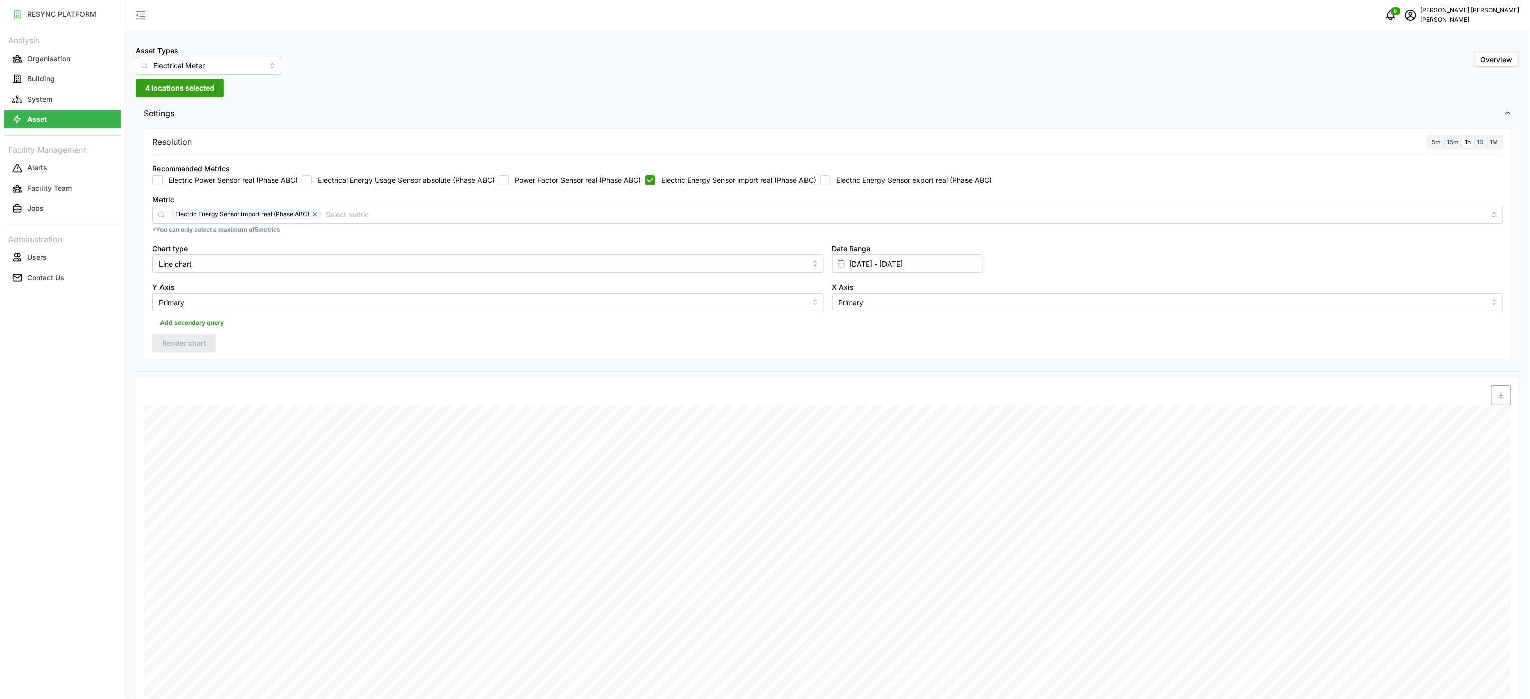
click at [655, 182] on input "Electric Energy Sensor import real (Phase ABC)" at bounding box center [650, 180] width 10 height 10
checkbox input "false"
click at [862, 176] on label "Electric Energy Sensor export real (Phase ABC)" at bounding box center [911, 180] width 162 height 10
click at [830, 176] on input "Electric Energy Sensor export real (Phase ABC)" at bounding box center [825, 180] width 10 height 10
checkbox input "true"
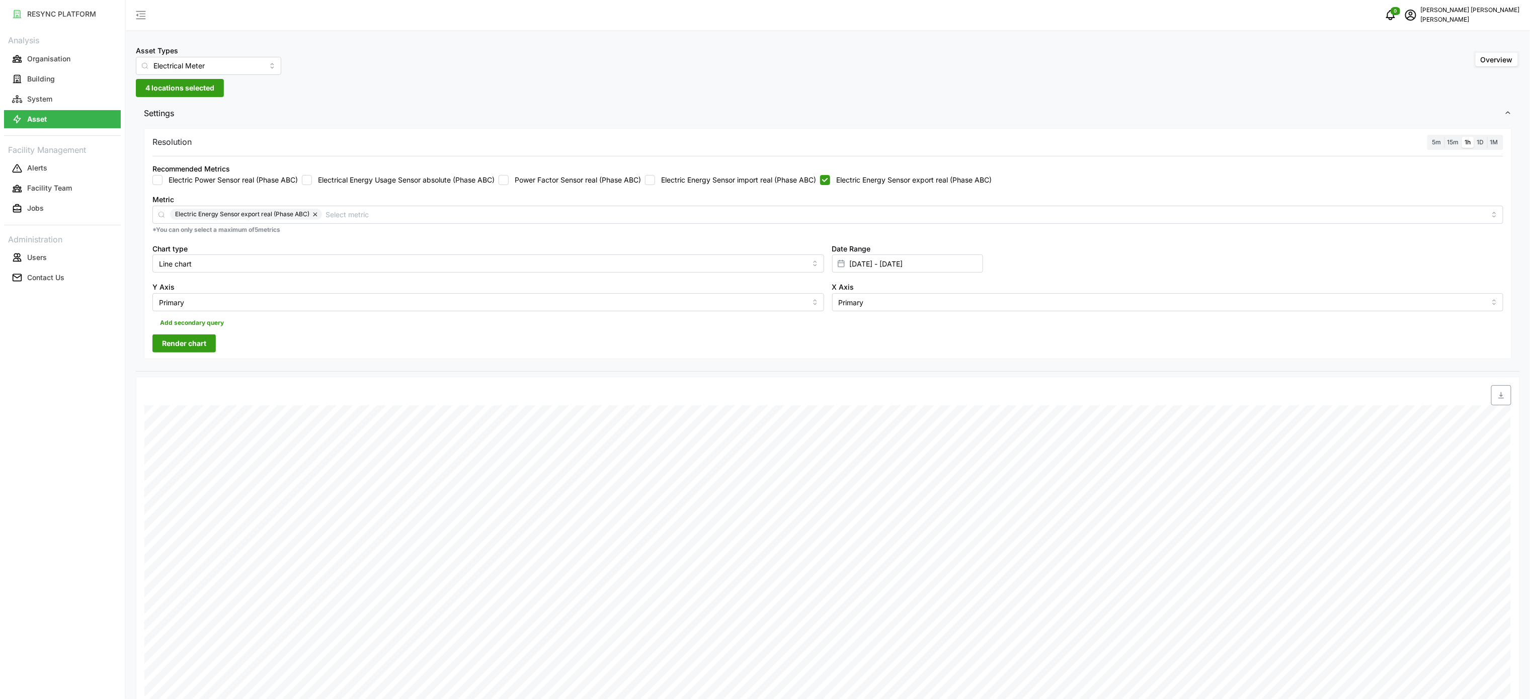
drag, startPoint x: 187, startPoint y: 348, endPoint x: 490, endPoint y: 350, distance: 302.9
click at [187, 347] on span "Render chart" at bounding box center [184, 343] width 44 height 17
click at [1501, 399] on icon "button" at bounding box center [1501, 395] width 8 height 8
click at [859, 188] on div "Recommended Metrics Electric Power Sensor real (Phase ABC) Electrical Energy Us…" at bounding box center [827, 173] width 1359 height 31
click at [745, 180] on label "Electric Energy Sensor import real (Phase ABC)" at bounding box center [735, 180] width 161 height 10
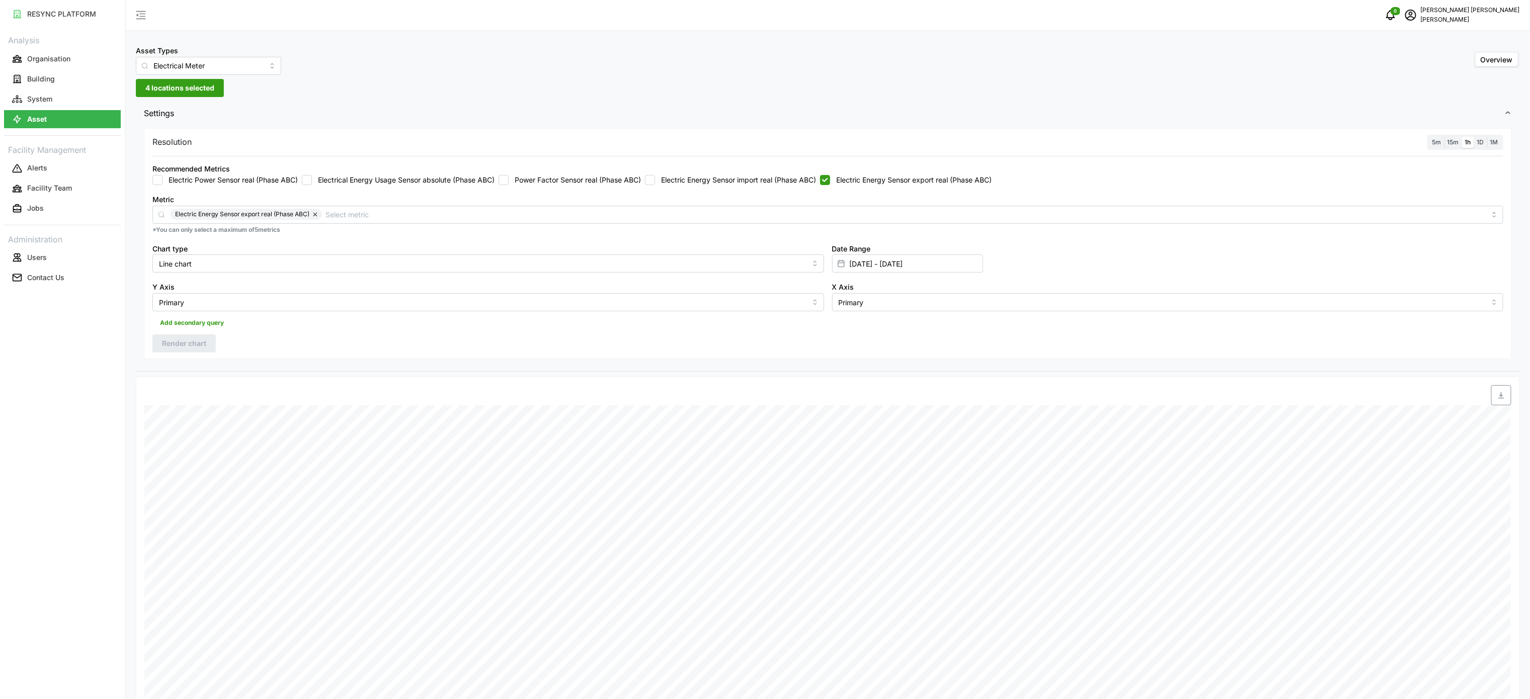
click at [655, 180] on input "Electric Energy Sensor import real (Phase ABC)" at bounding box center [650, 180] width 10 height 10
checkbox input "true"
click at [854, 178] on label "Electric Energy Sensor export real (Phase ABC)" at bounding box center [911, 180] width 162 height 10
click at [830, 178] on input "Electric Energy Sensor export real (Phase ABC)" at bounding box center [825, 180] width 10 height 10
checkbox input "false"
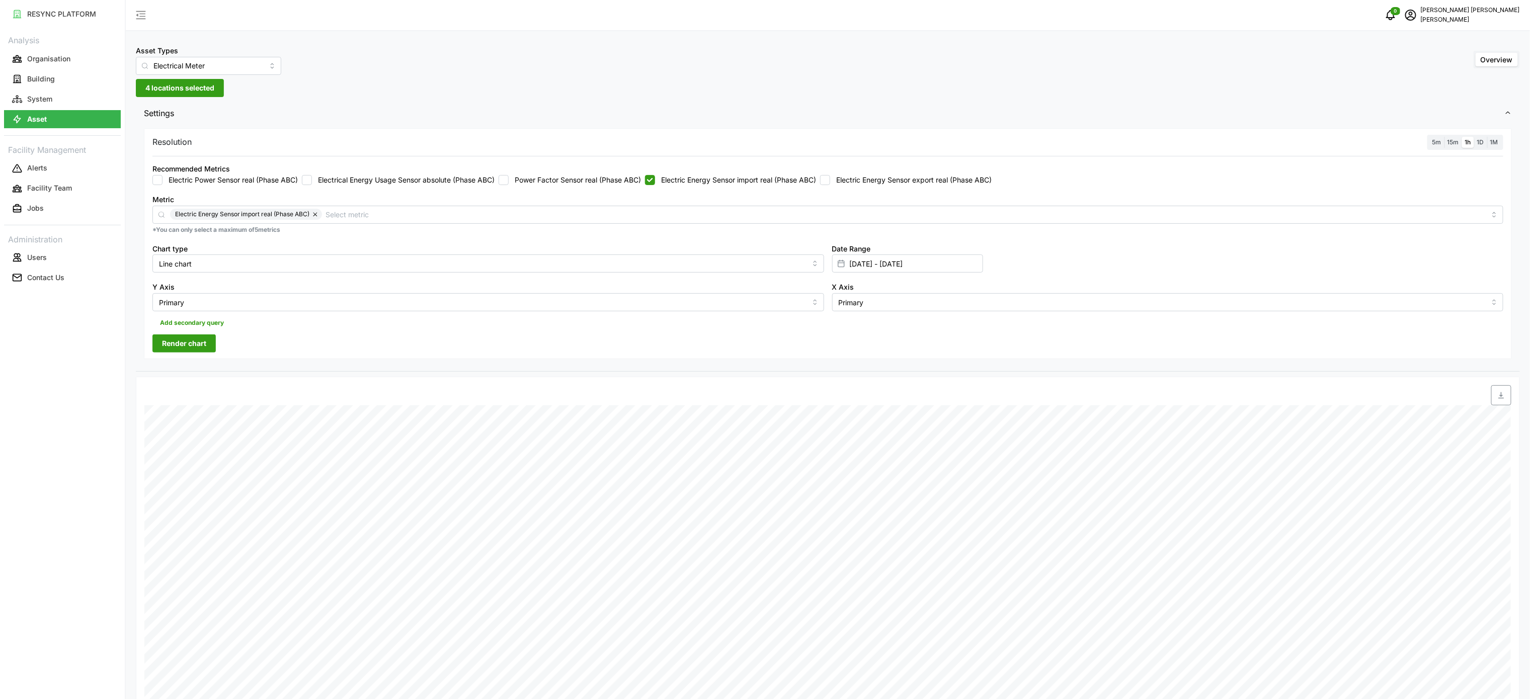
click at [199, 344] on span "Render chart" at bounding box center [184, 343] width 44 height 17
click at [1497, 399] on icon "button" at bounding box center [1501, 395] width 8 height 8
